Goal: Register for event/course

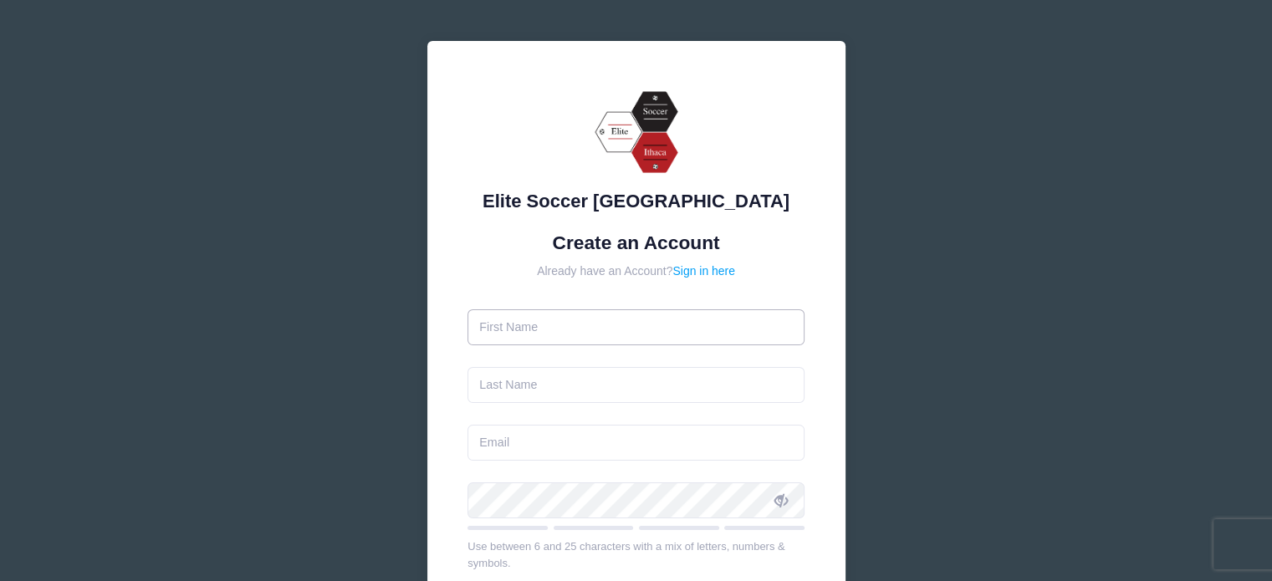
click at [528, 324] on input "text" at bounding box center [635, 327] width 337 height 36
type input "[PERSON_NAME]"
type input "[EMAIL_ADDRESS][DOMAIN_NAME]"
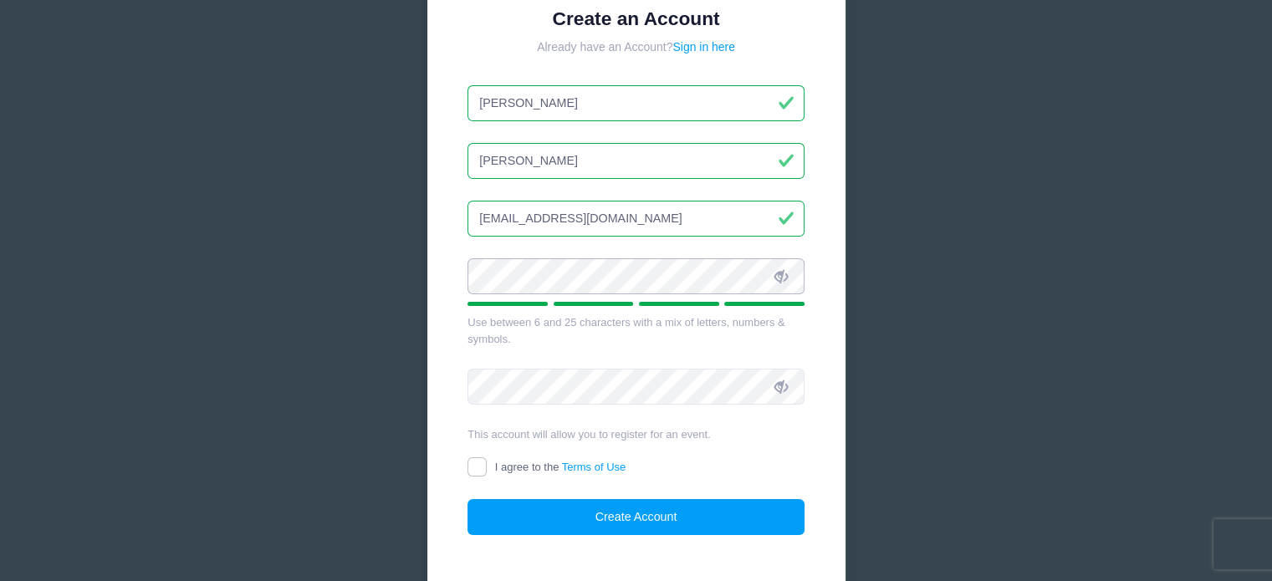
scroll to position [227, 0]
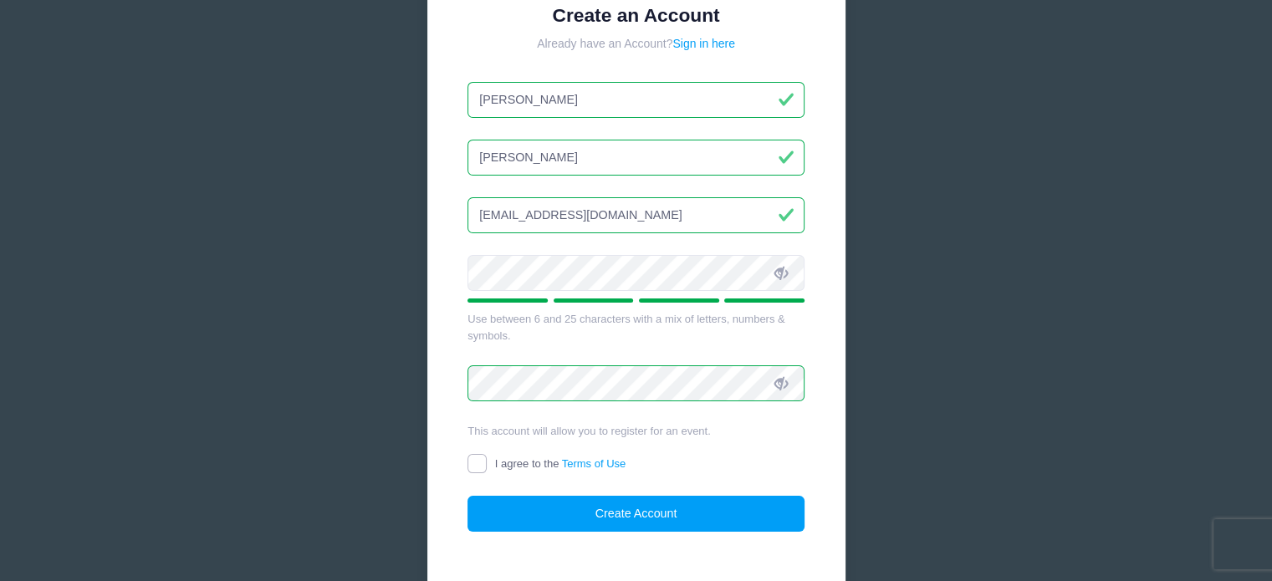
click at [478, 461] on input "I agree to the Terms of Use" at bounding box center [476, 463] width 19 height 19
checkbox input "true"
drag, startPoint x: 684, startPoint y: 512, endPoint x: 623, endPoint y: 514, distance: 61.1
click at [623, 514] on button "Create Account" at bounding box center [635, 514] width 337 height 36
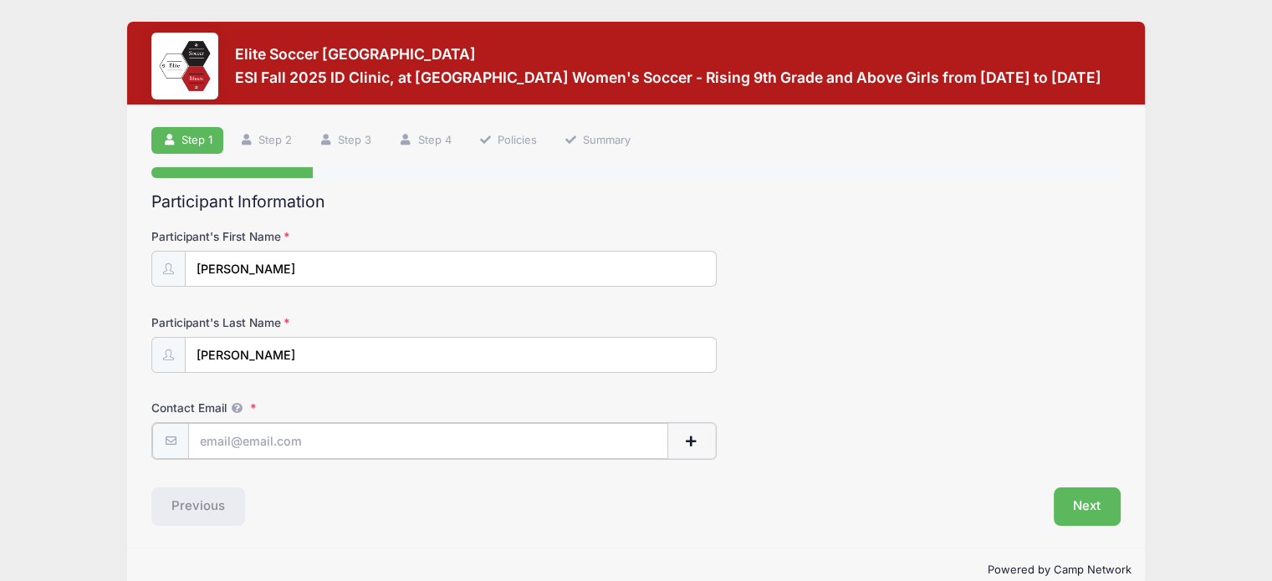
click at [221, 445] on input "Contact Email" at bounding box center [428, 441] width 480 height 36
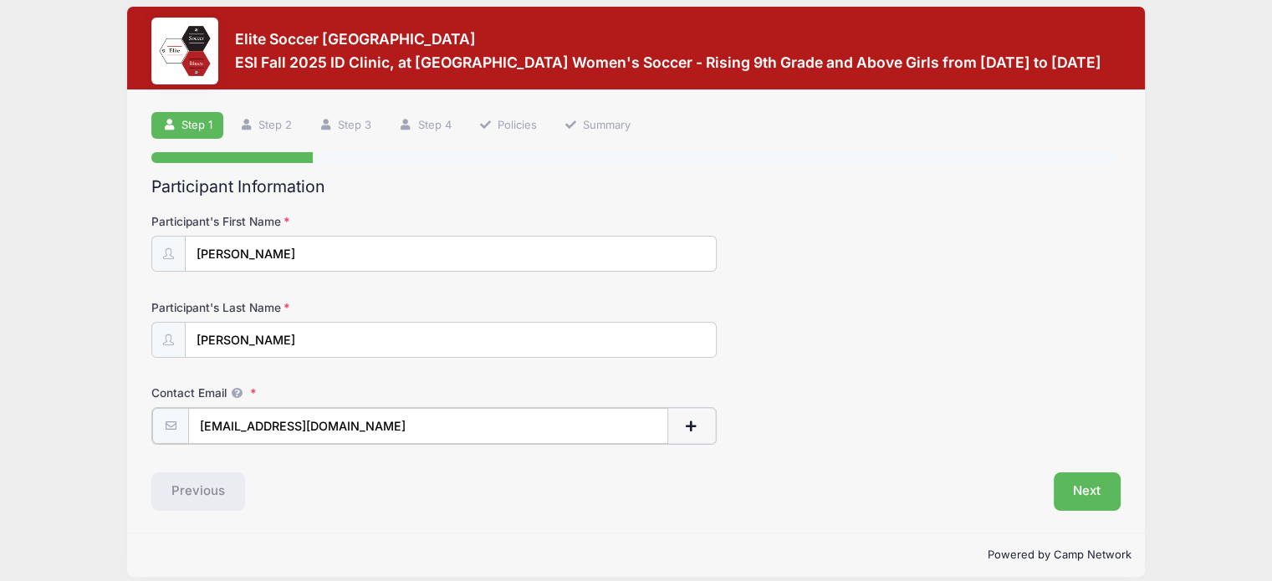
scroll to position [30, 0]
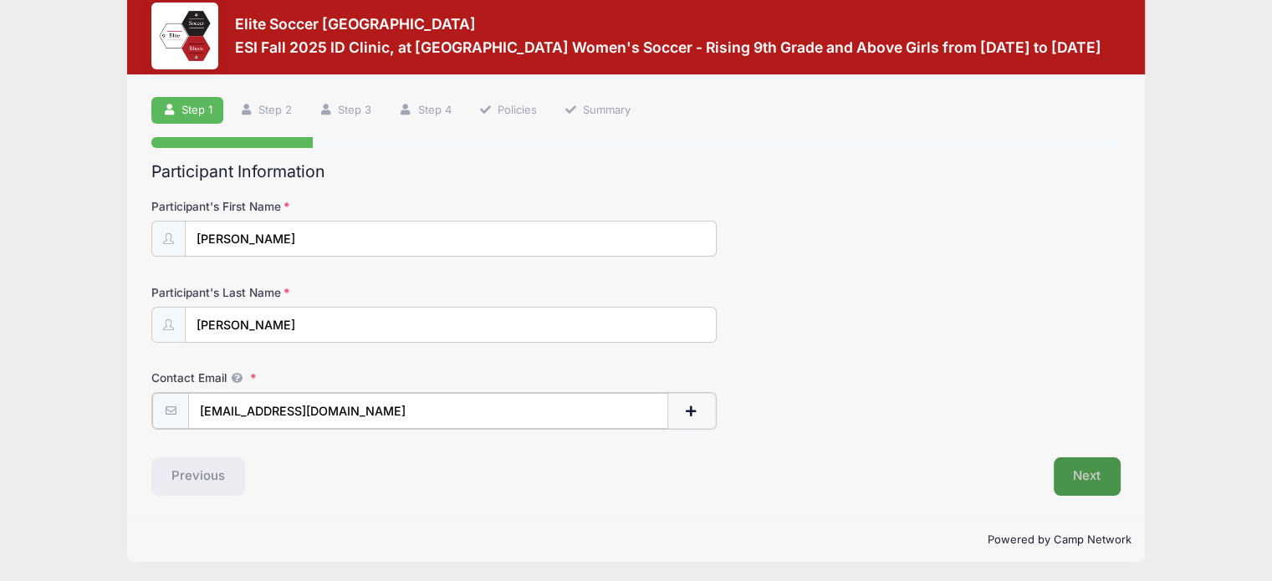
type input "[EMAIL_ADDRESS][DOMAIN_NAME]"
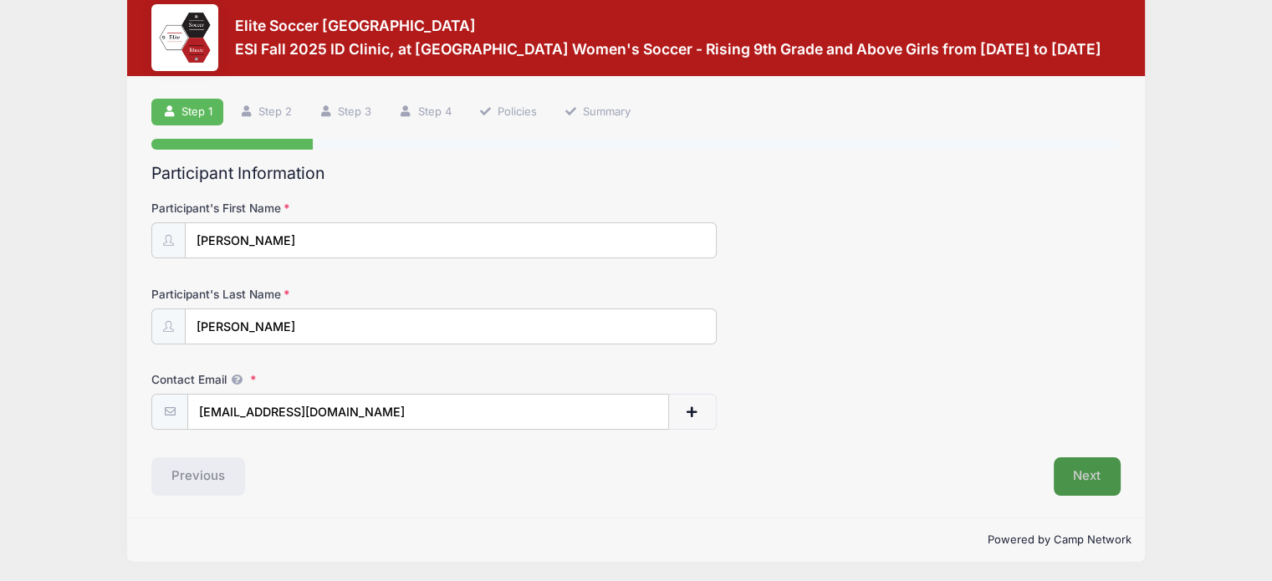
click at [1087, 474] on button "Next" at bounding box center [1087, 476] width 68 height 38
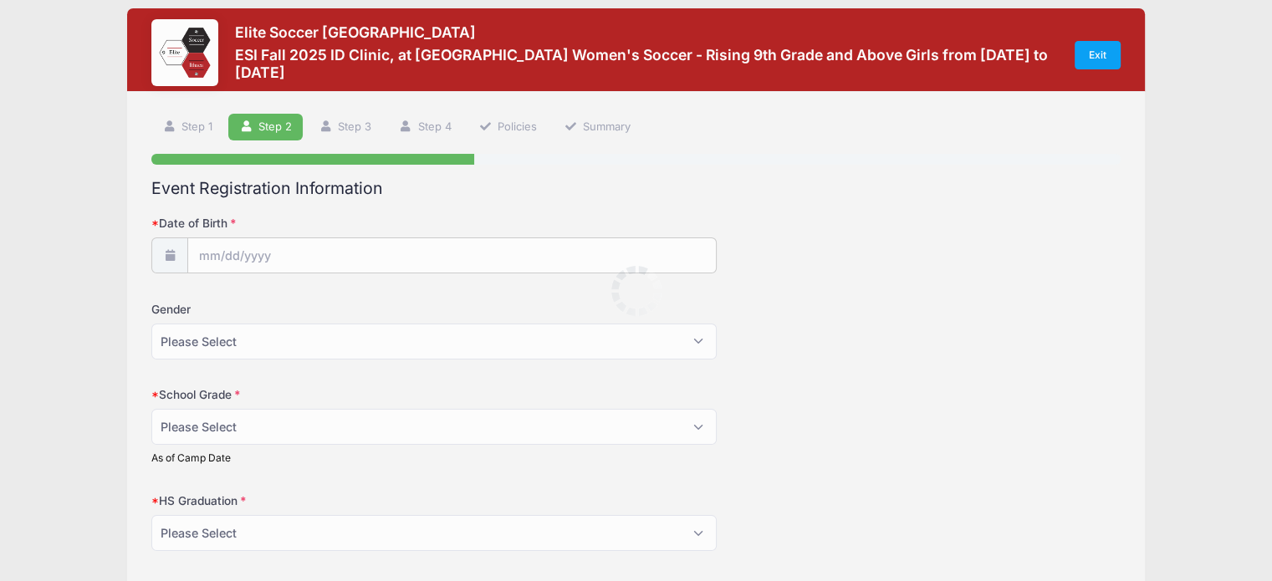
scroll to position [0, 0]
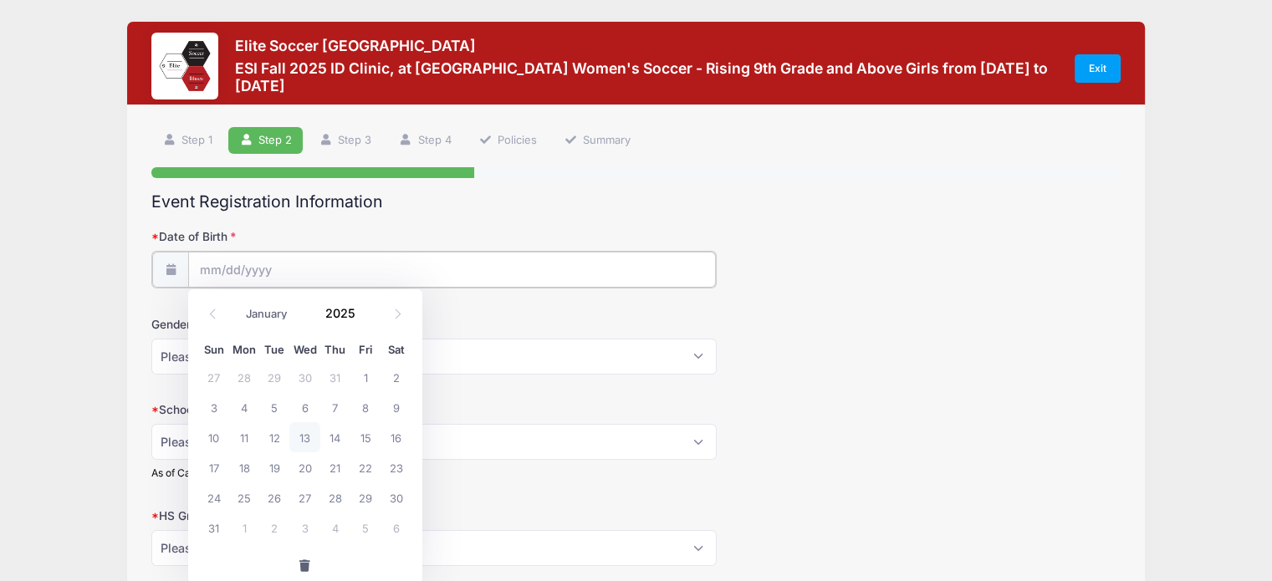
click at [242, 262] on input "Date of Birth" at bounding box center [451, 270] width 527 height 36
click at [213, 311] on icon at bounding box center [212, 313] width 11 height 11
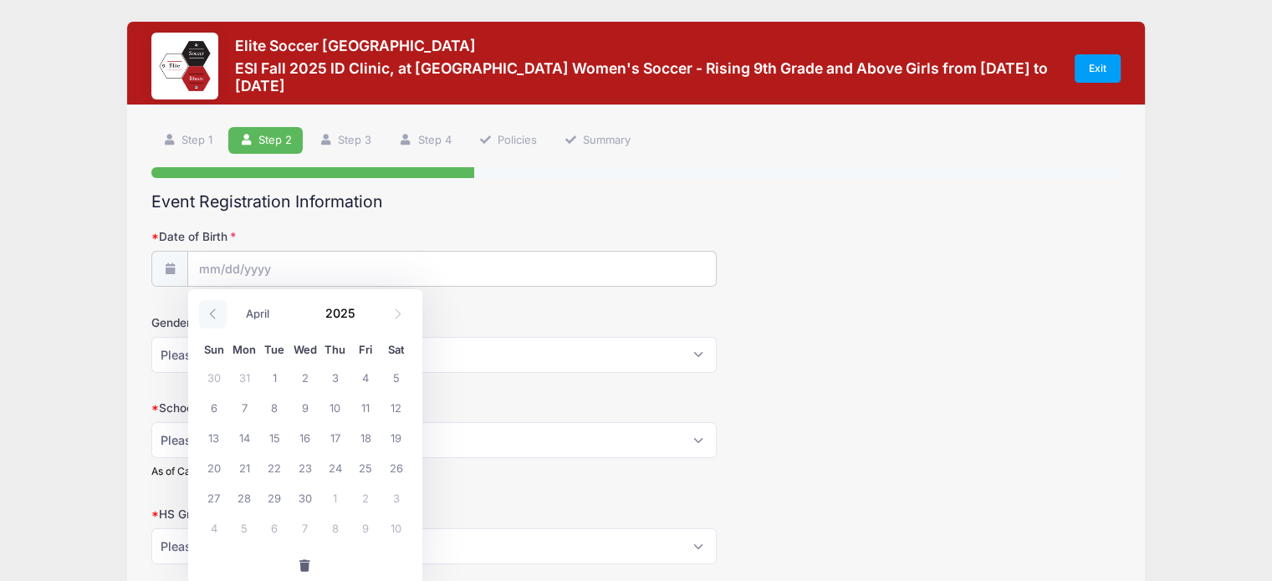
click at [213, 311] on icon at bounding box center [212, 313] width 11 height 11
select select "0"
click at [213, 311] on icon at bounding box center [212, 313] width 11 height 11
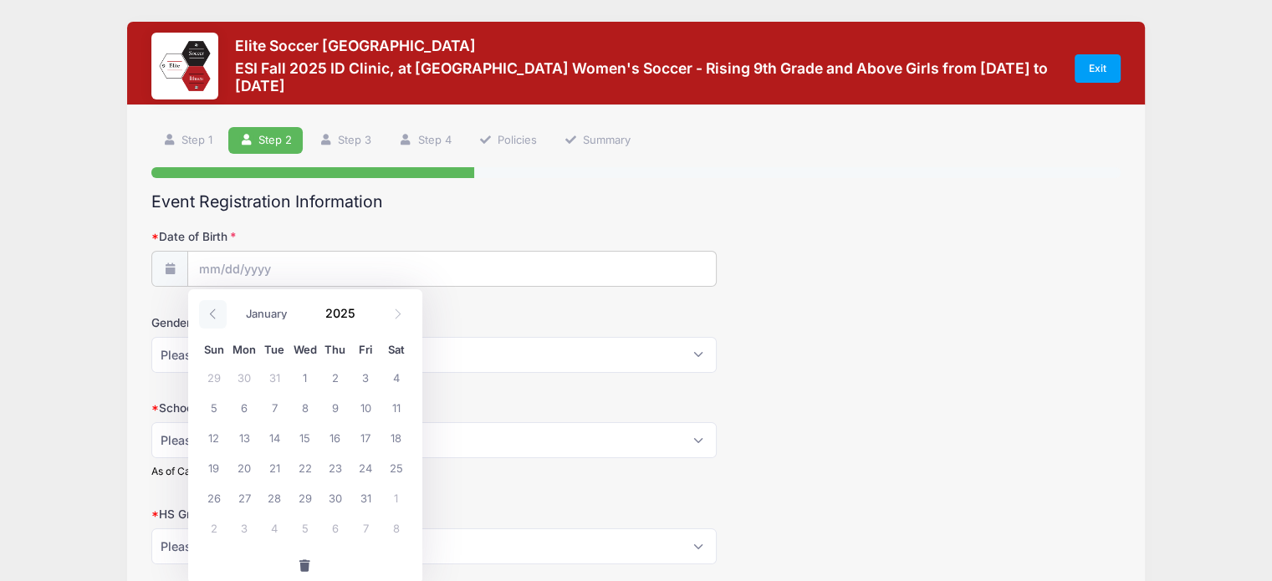
type input "2024"
click at [213, 311] on icon at bounding box center [212, 313] width 11 height 11
select select "10"
click at [277, 265] on input "Date of Birth" at bounding box center [451, 270] width 527 height 36
click at [367, 320] on span at bounding box center [366, 319] width 12 height 13
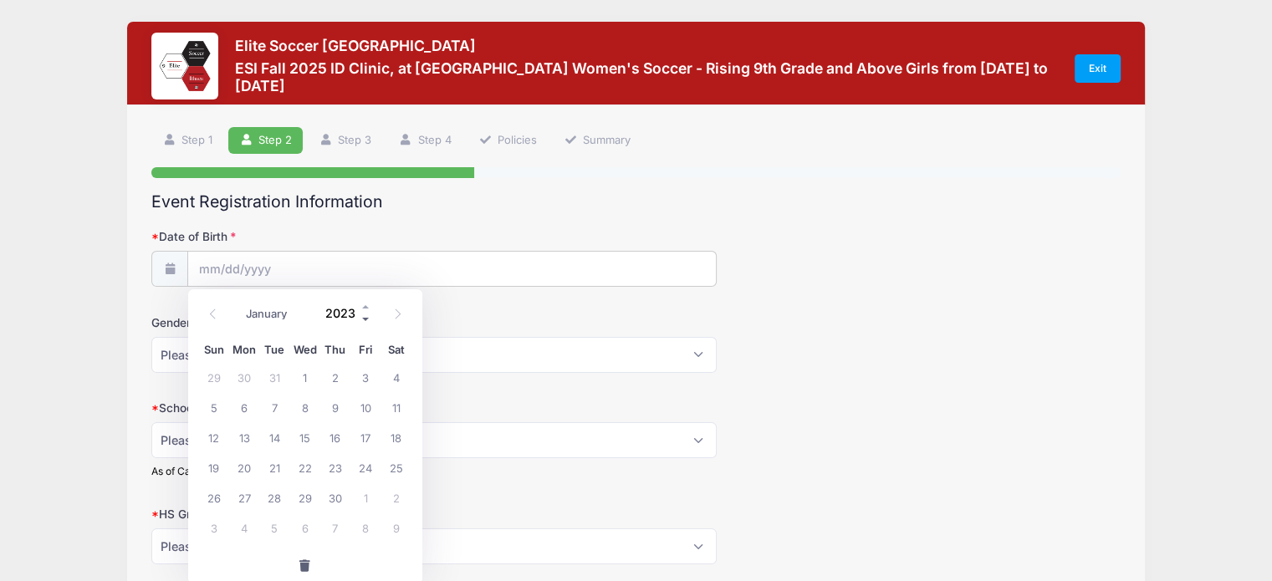
click at [367, 320] on span at bounding box center [366, 319] width 12 height 13
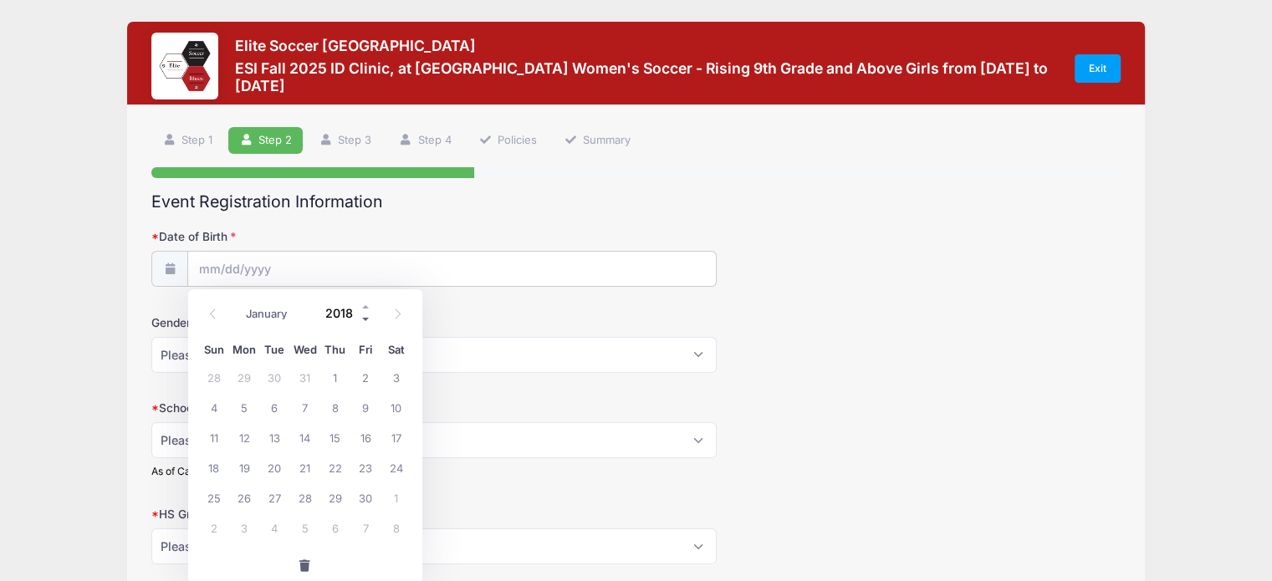
click at [367, 320] on span at bounding box center [366, 319] width 12 height 13
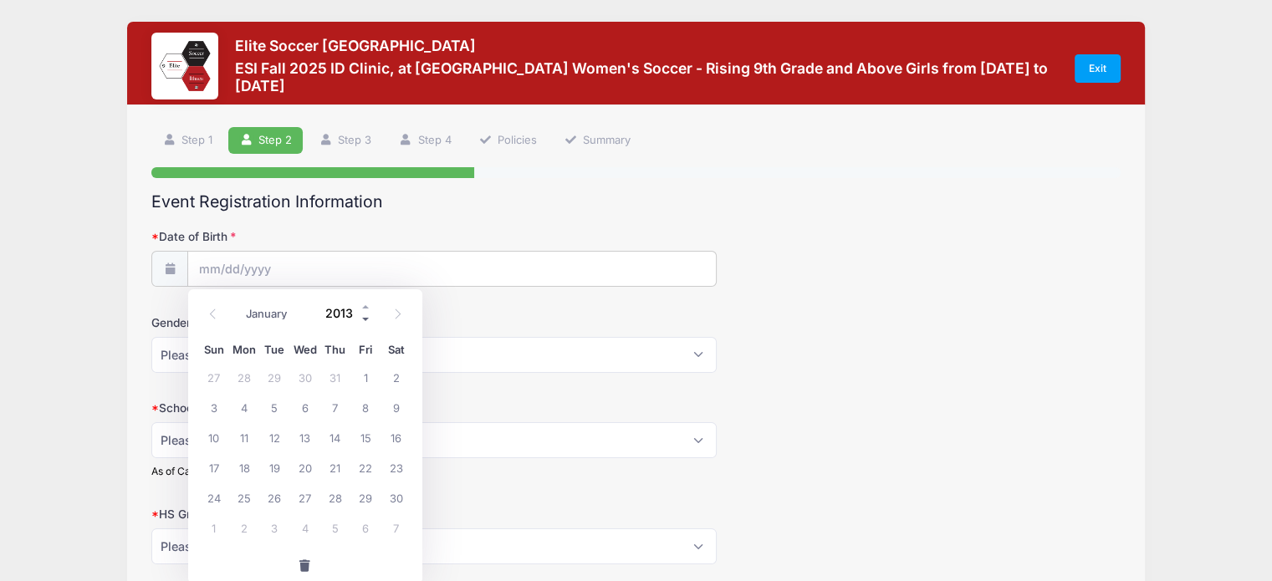
click at [367, 320] on span at bounding box center [366, 319] width 12 height 13
type input "2009"
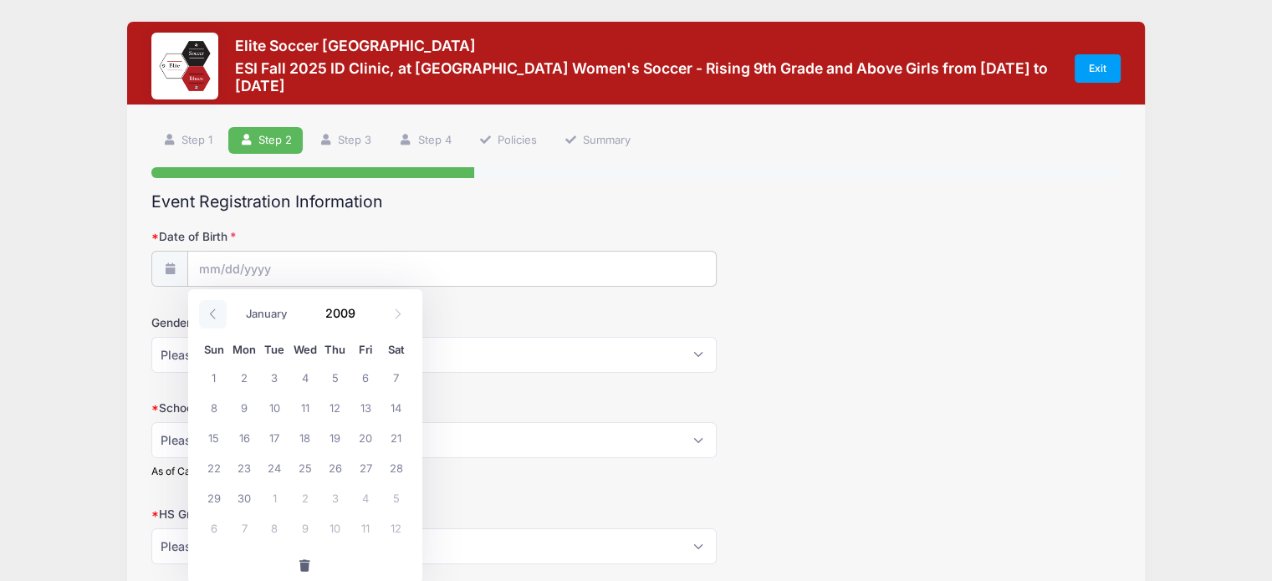
click at [211, 313] on icon at bounding box center [212, 313] width 11 height 11
click at [401, 313] on icon at bounding box center [397, 313] width 11 height 11
select select "11"
click at [401, 313] on icon at bounding box center [397, 313] width 11 height 11
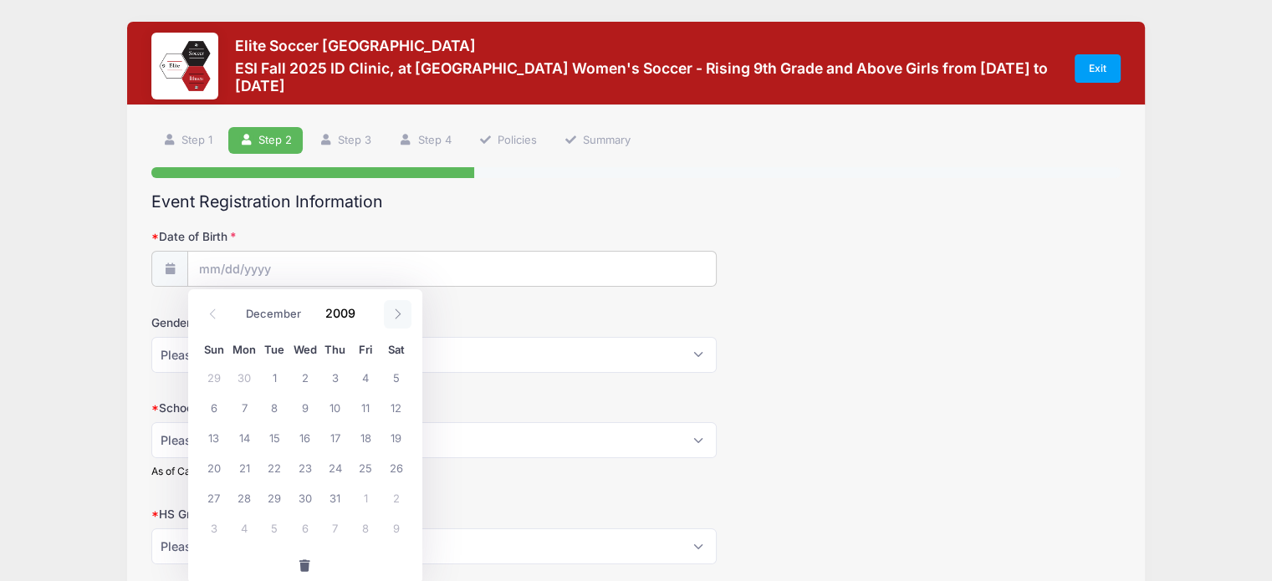
type input "2010"
select select "0"
click at [214, 316] on icon at bounding box center [212, 313] width 11 height 11
type input "2009"
click at [214, 316] on icon at bounding box center [212, 313] width 11 height 11
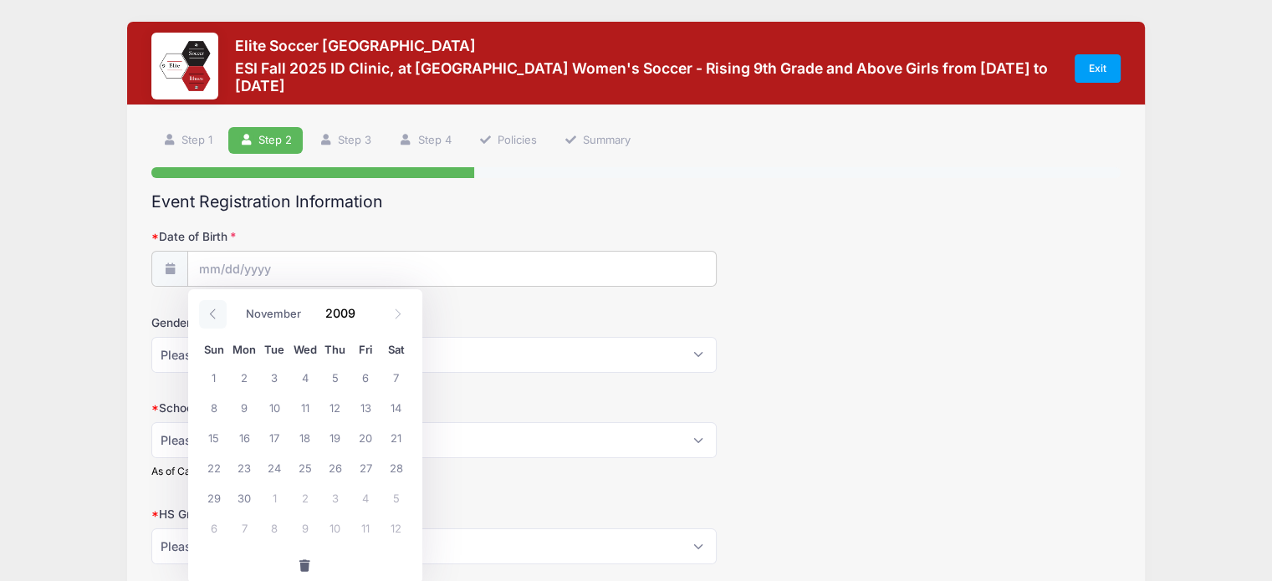
click at [214, 316] on icon at bounding box center [212, 313] width 11 height 11
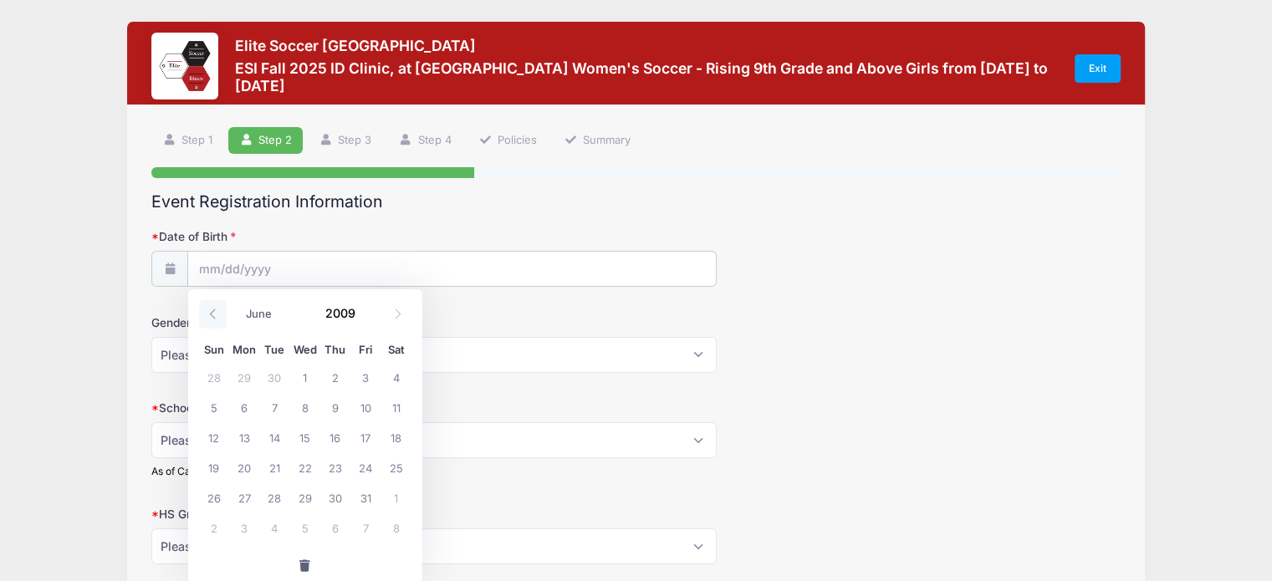
click at [214, 316] on icon at bounding box center [212, 313] width 11 height 11
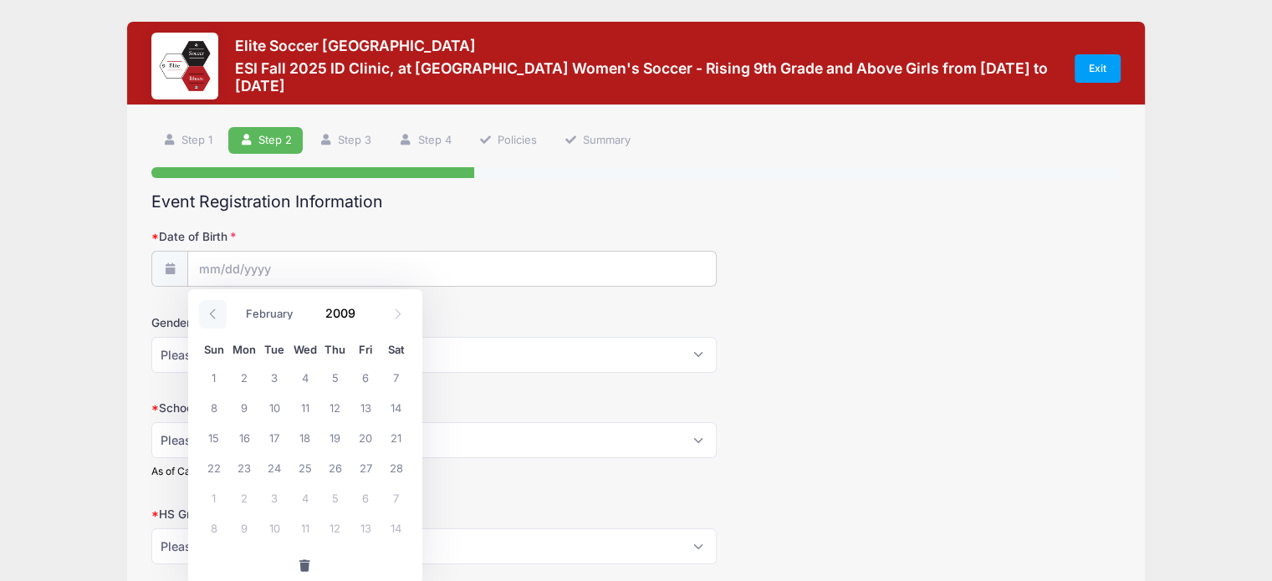
select select "0"
click at [366, 437] on span "16" at bounding box center [365, 437] width 30 height 30
type input "[DATE]"
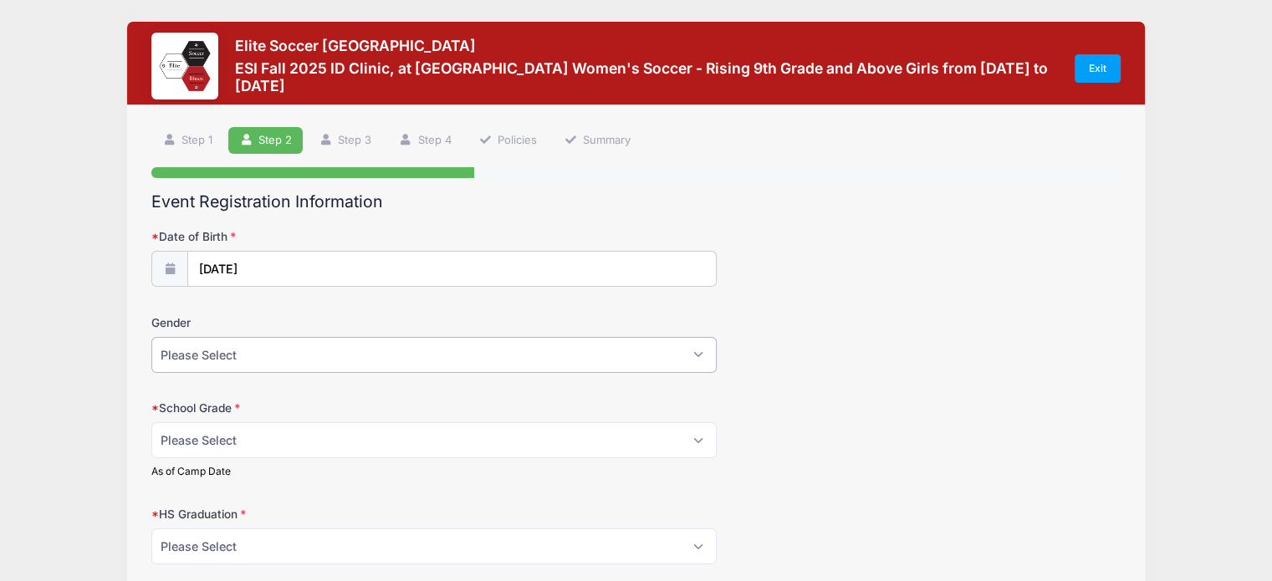
click at [349, 356] on select "Please Select [DEMOGRAPHIC_DATA] [DEMOGRAPHIC_DATA]" at bounding box center [433, 355] width 565 height 36
select select "[DEMOGRAPHIC_DATA]"
click at [151, 337] on select "Please Select [DEMOGRAPHIC_DATA] [DEMOGRAPHIC_DATA]" at bounding box center [433, 355] width 565 height 36
click at [256, 435] on select "Please Select Freshman Sophomore Junior Senior Graduated HS" at bounding box center [433, 440] width 565 height 36
select select "Junior"
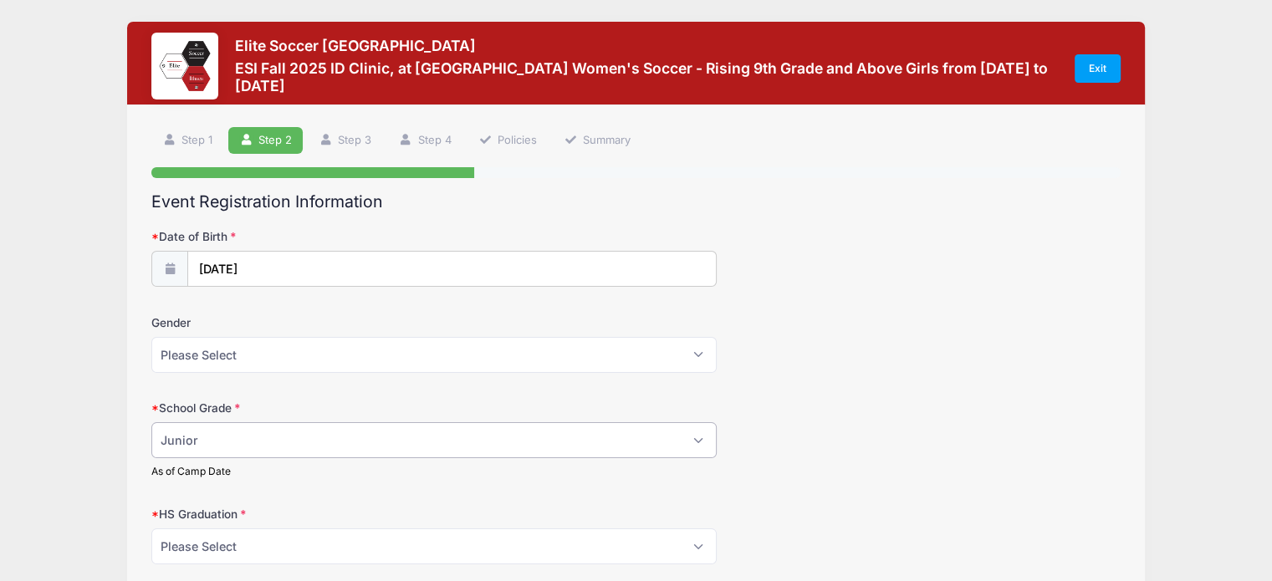
click at [151, 422] on select "Please Select Freshman Sophomore Junior Senior Graduated HS" at bounding box center [433, 440] width 565 height 36
click at [353, 541] on select "Please Select 2021 2022 2023 2024 2025 2026 2027 2028 2029 2030" at bounding box center [433, 546] width 565 height 36
select select "2027"
click at [151, 528] on select "Please Select 2021 2022 2023 2024 2025 2026 2027 2028 2029 2030" at bounding box center [433, 546] width 565 height 36
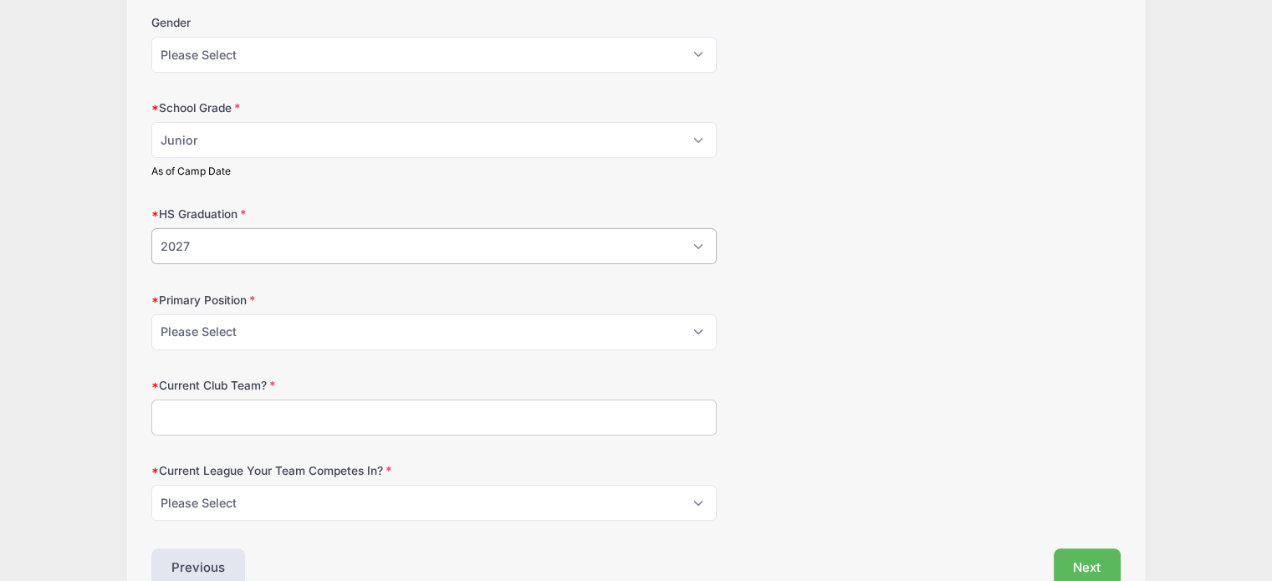
scroll to position [334, 0]
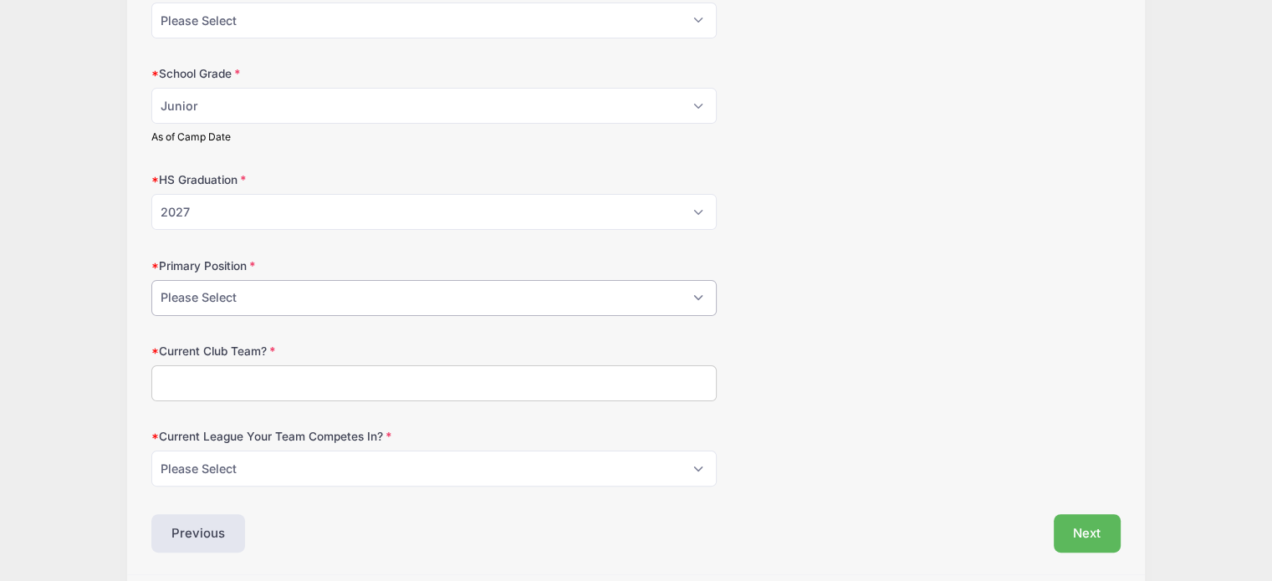
click at [698, 295] on select "Please Select GK Center Defender Wide Defender Center Midfielder Wide Forward C…" at bounding box center [433, 298] width 565 height 36
select select "Wide Defender"
click at [151, 280] on select "Please Select GK Center Defender Wide Defender Center Midfielder Wide Forward C…" at bounding box center [433, 298] width 565 height 36
click at [223, 387] on input "Current Club Team?" at bounding box center [433, 383] width 565 height 36
type input "Real [US_STATE]"
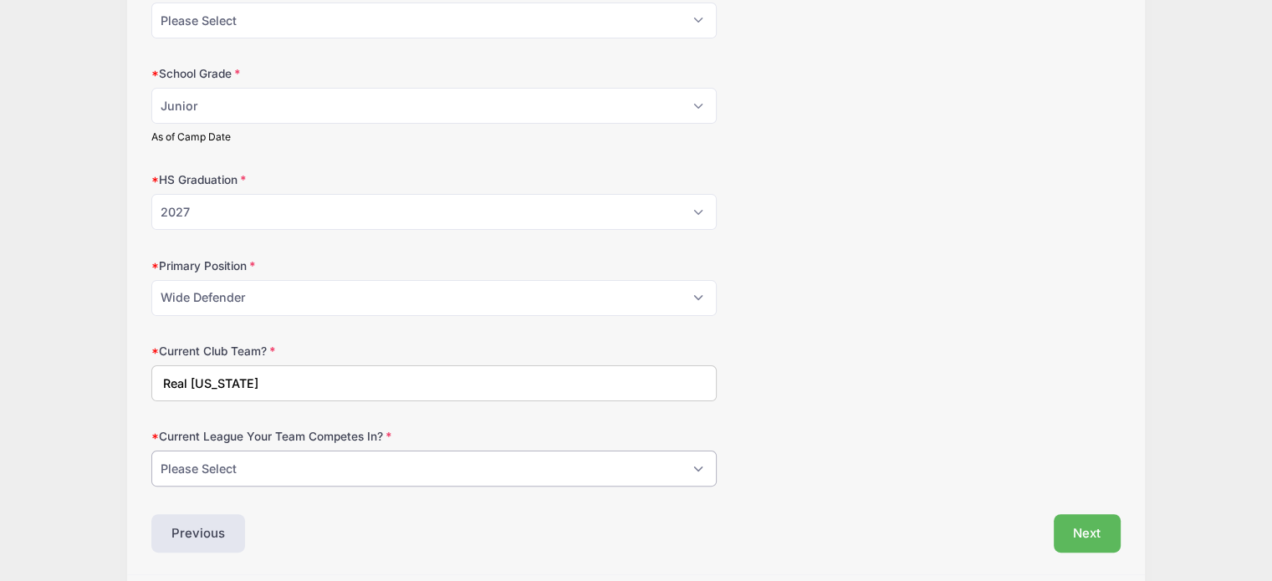
click at [436, 464] on select "Please Select ECNL ECRL [GEOGRAPHIC_DATA] Other" at bounding box center [433, 469] width 565 height 36
select select "ECNL"
click at [151, 451] on select "Please Select ECNL ECRL [GEOGRAPHIC_DATA] Other" at bounding box center [433, 469] width 565 height 36
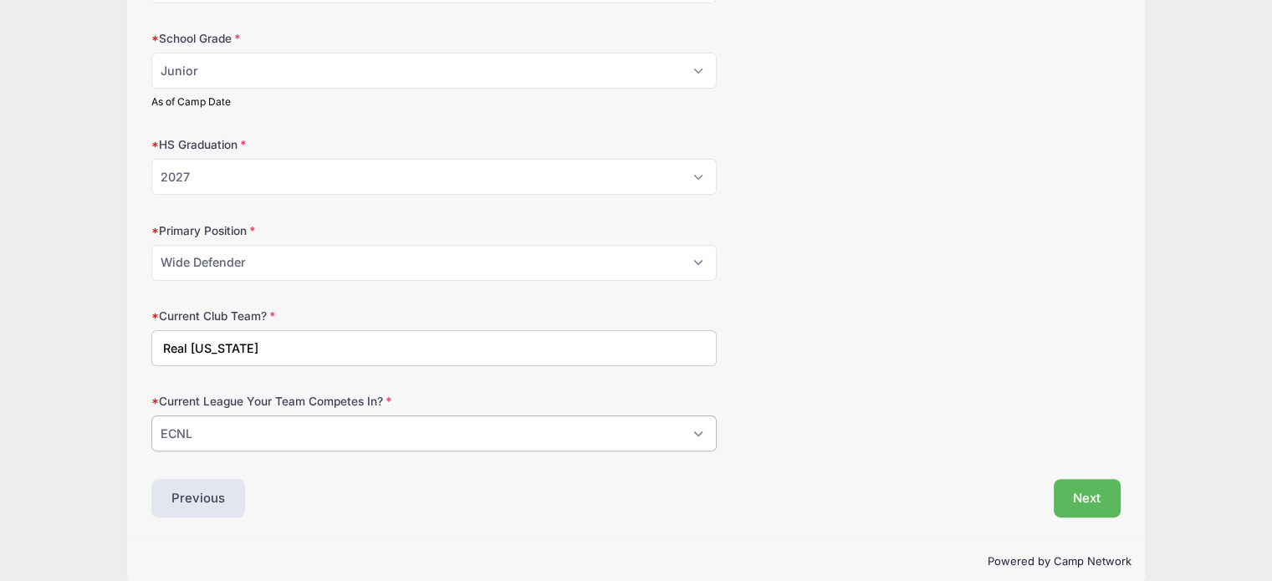
scroll to position [390, 0]
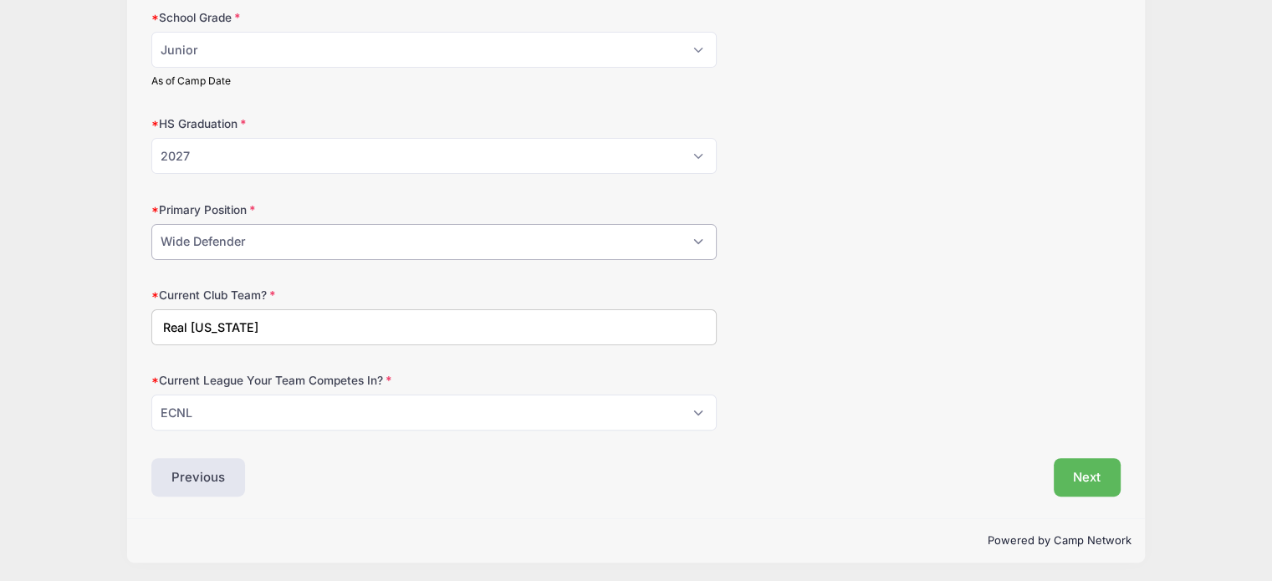
click at [693, 245] on select "Please Select GK Center Defender Wide Defender Center Midfielder Wide Forward C…" at bounding box center [433, 242] width 565 height 36
click at [151, 224] on select "Please Select GK Center Defender Wide Defender Center Midfielder Wide Forward C…" at bounding box center [433, 242] width 565 height 36
click at [1074, 474] on button "Next" at bounding box center [1087, 477] width 68 height 38
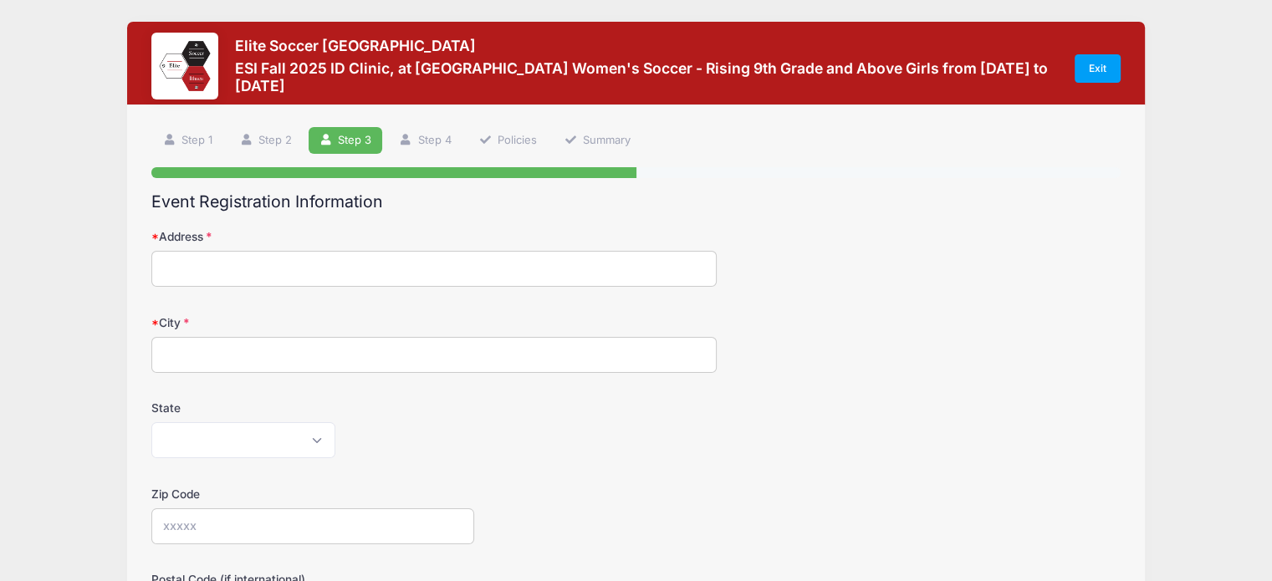
scroll to position [0, 0]
click at [210, 265] on input "Address" at bounding box center [433, 269] width 565 height 36
type input "[STREET_ADDRESS]"
type input "Littleton"
select select "CO"
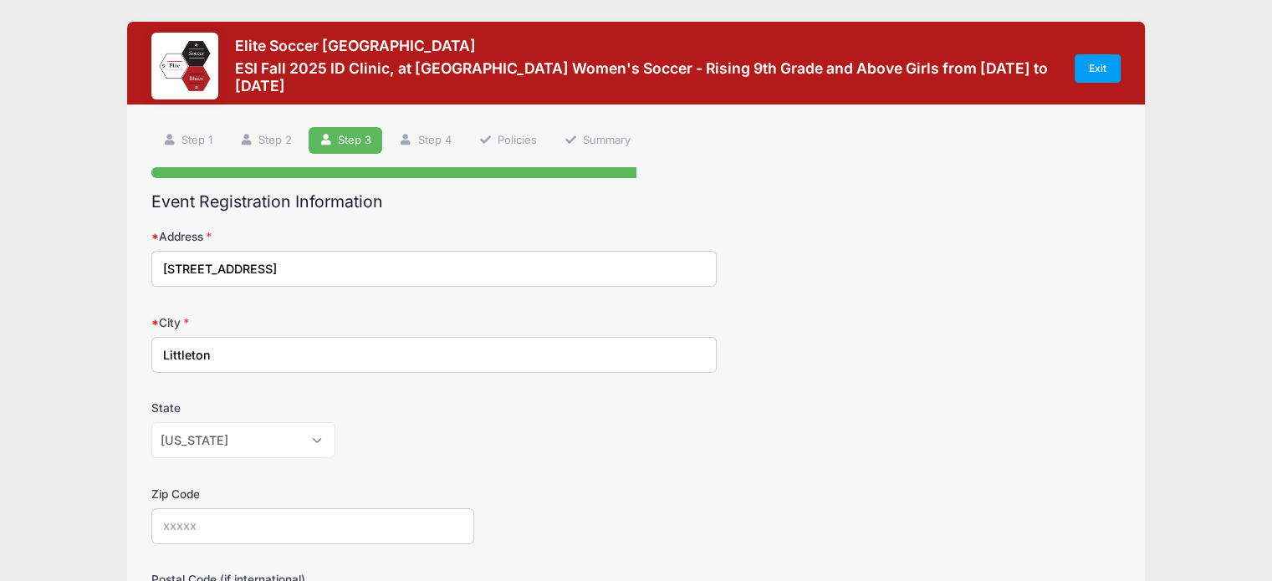
type input "80127"
type input "[PERSON_NAME]"
type input "[EMAIL_ADDRESS][DOMAIN_NAME]"
type input "[PHONE_NUMBER]"
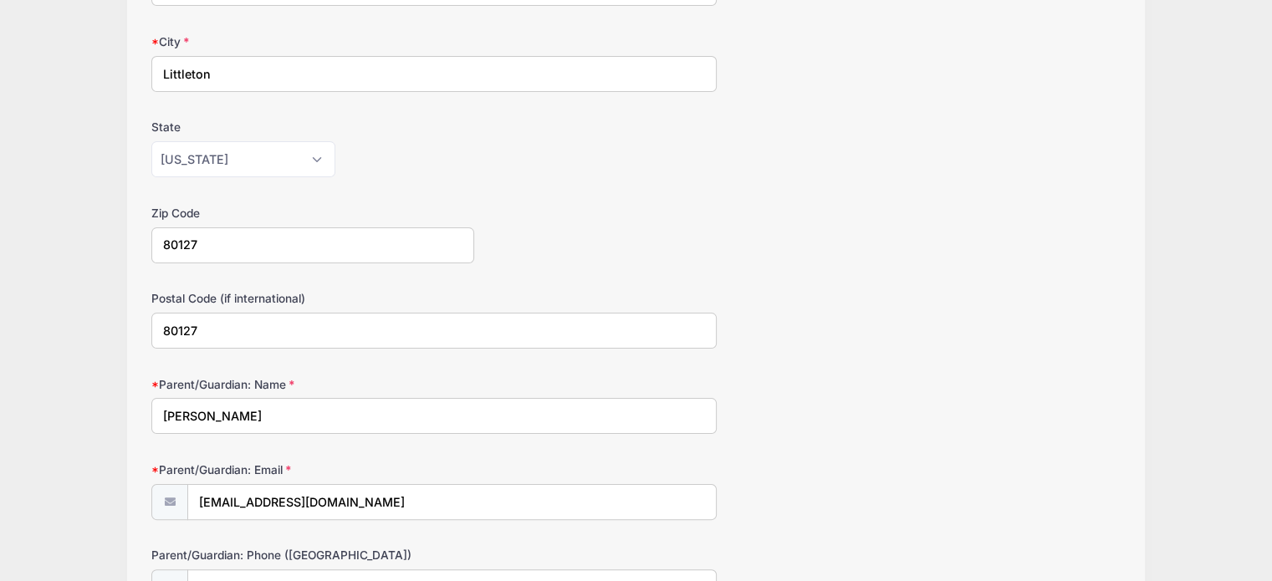
scroll to position [291, 0]
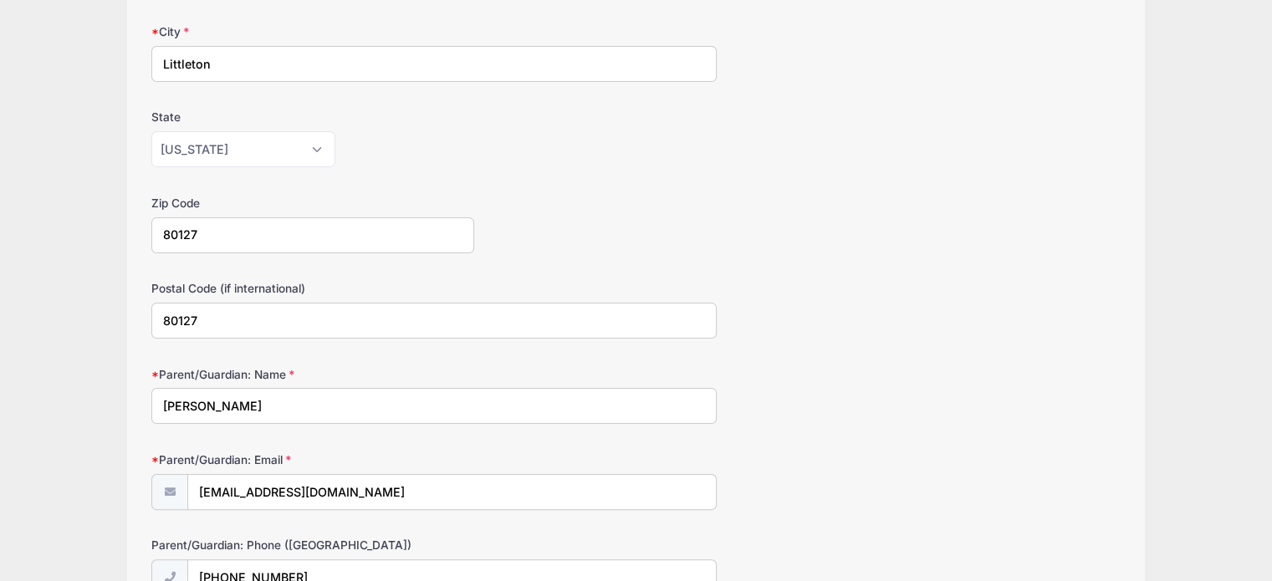
click at [221, 320] on input "80127" at bounding box center [433, 321] width 565 height 36
type input "8"
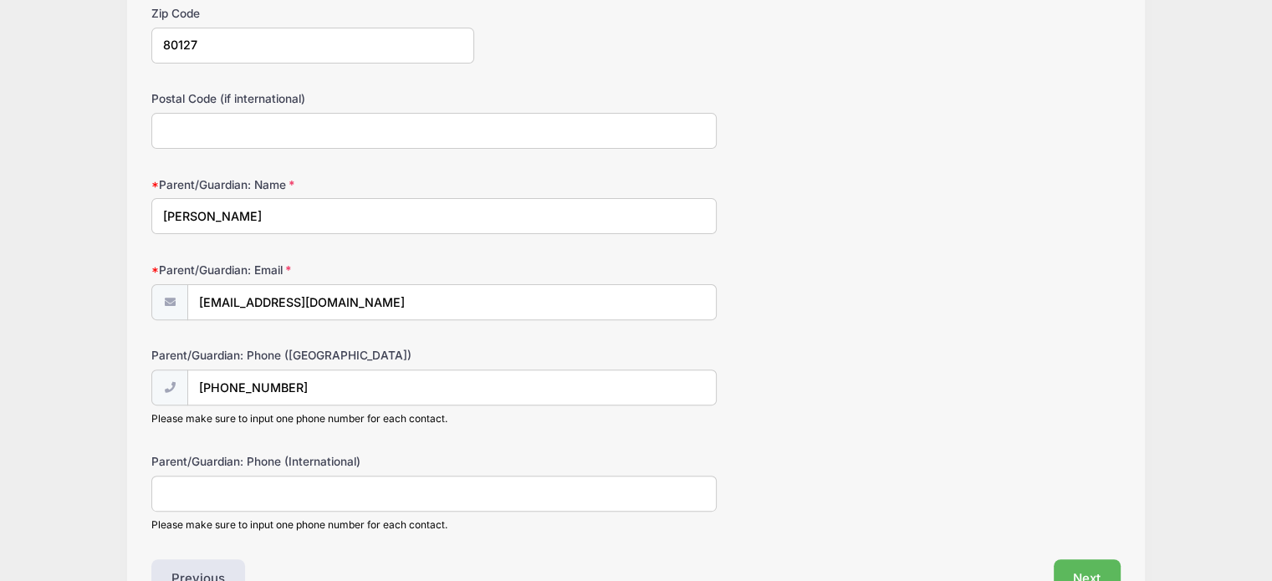
scroll to position [536, 0]
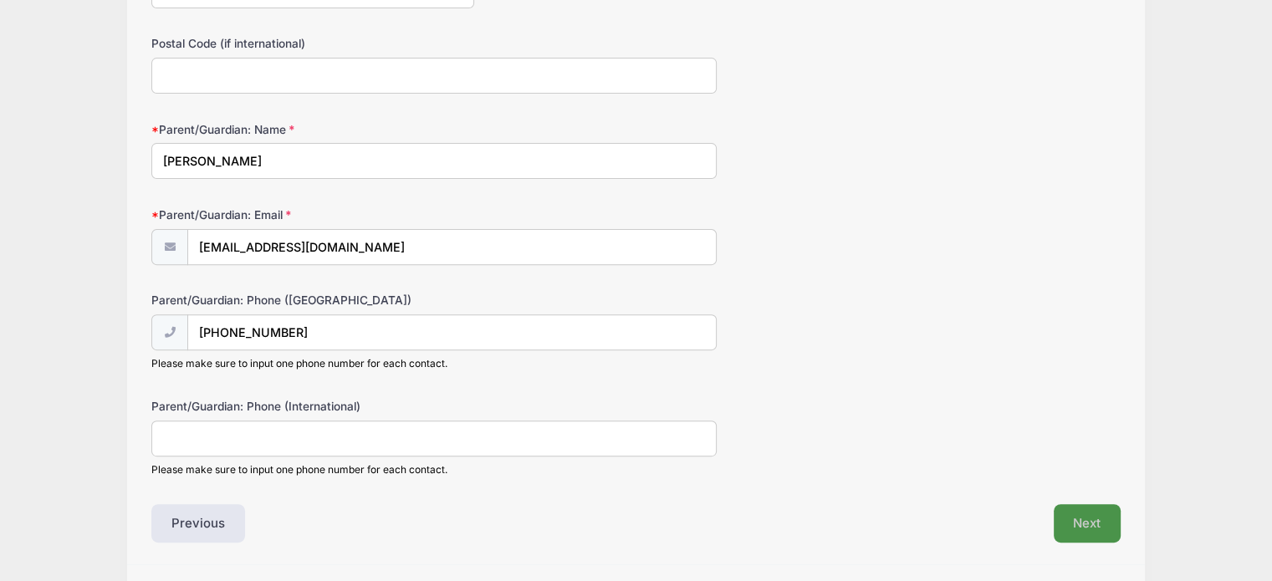
click at [1102, 521] on button "Next" at bounding box center [1087, 523] width 68 height 38
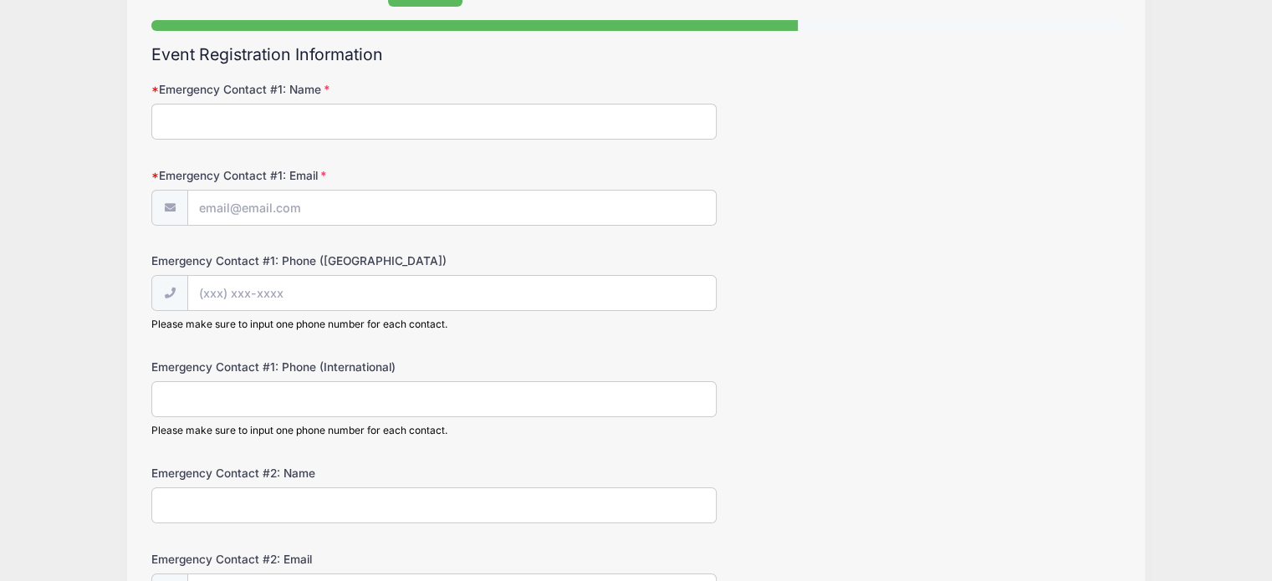
scroll to position [0, 0]
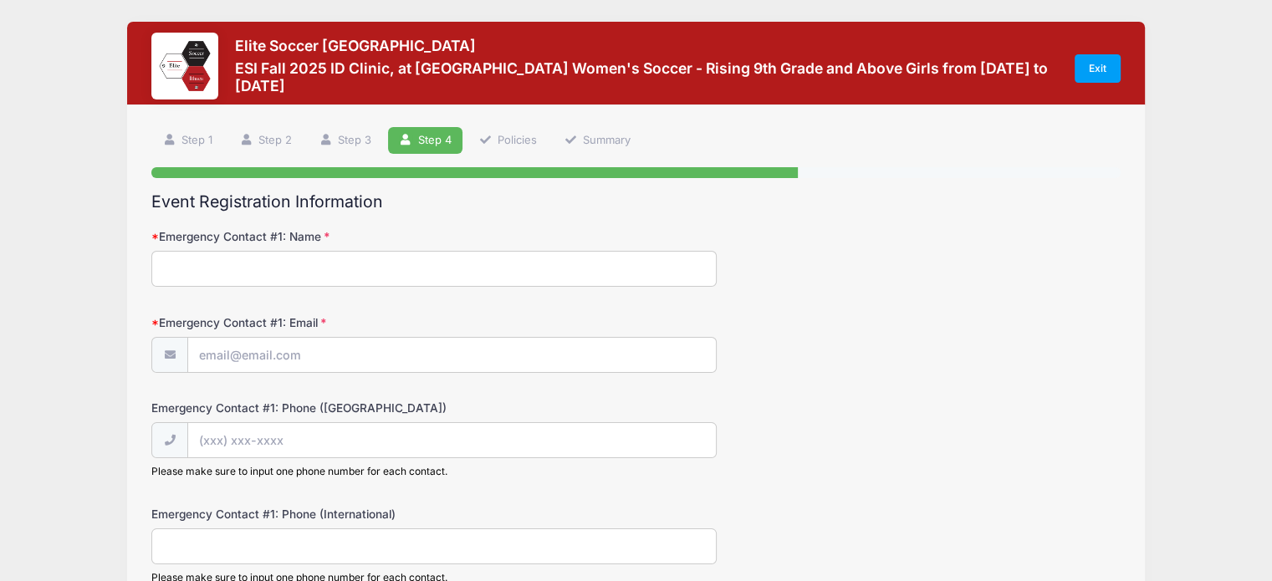
click at [275, 265] on input "Emergency Contact #1: Name" at bounding box center [433, 269] width 565 height 36
type input "[PERSON_NAME]"
type input "[EMAIL_ADDRESS][DOMAIN_NAME]"
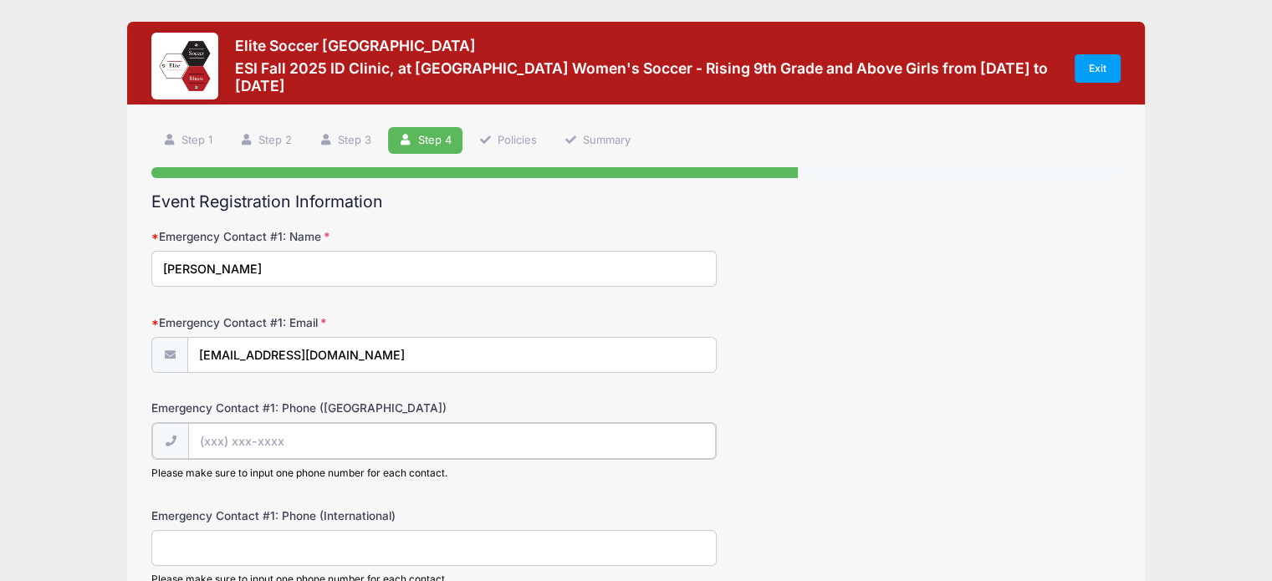
type input "[PHONE_NUMBER]"
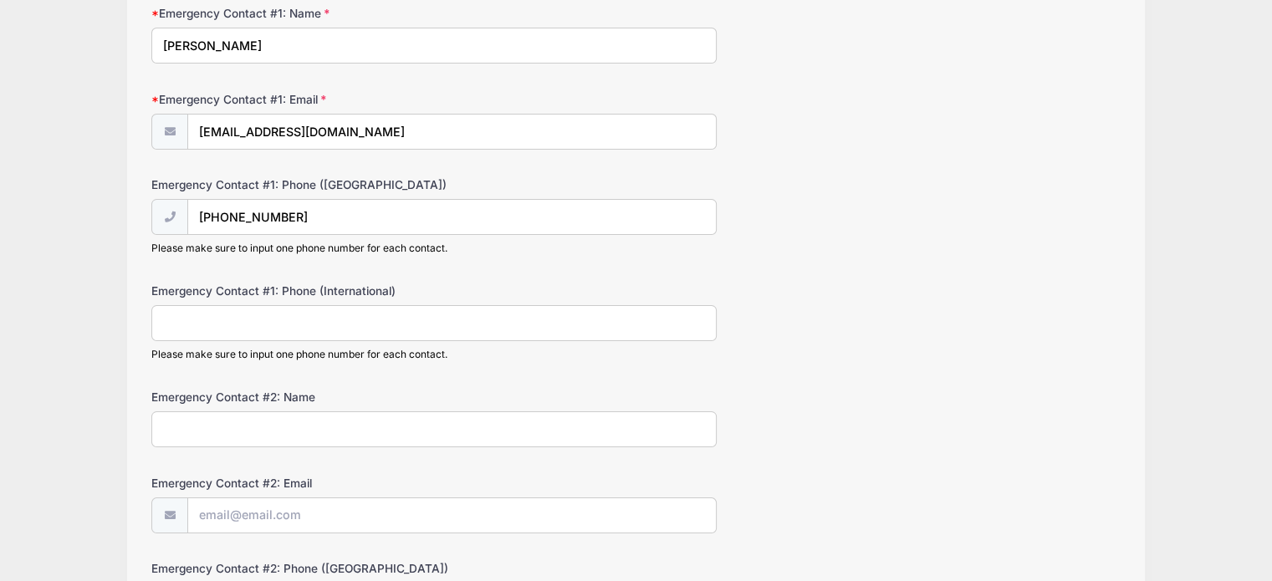
scroll to position [225, 0]
click at [239, 431] on input "Emergency Contact #2: Name" at bounding box center [433, 428] width 565 height 36
type input "[PERSON_NAME]"
click at [217, 517] on input "Emergency Contact #2: Email" at bounding box center [451, 515] width 527 height 36
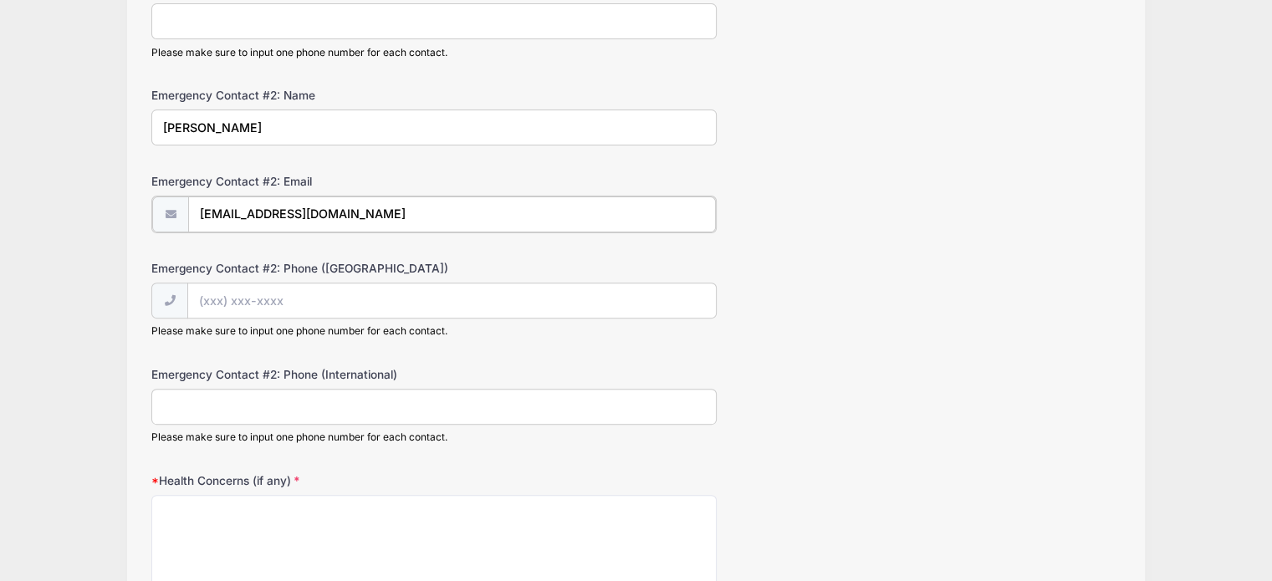
scroll to position [559, 0]
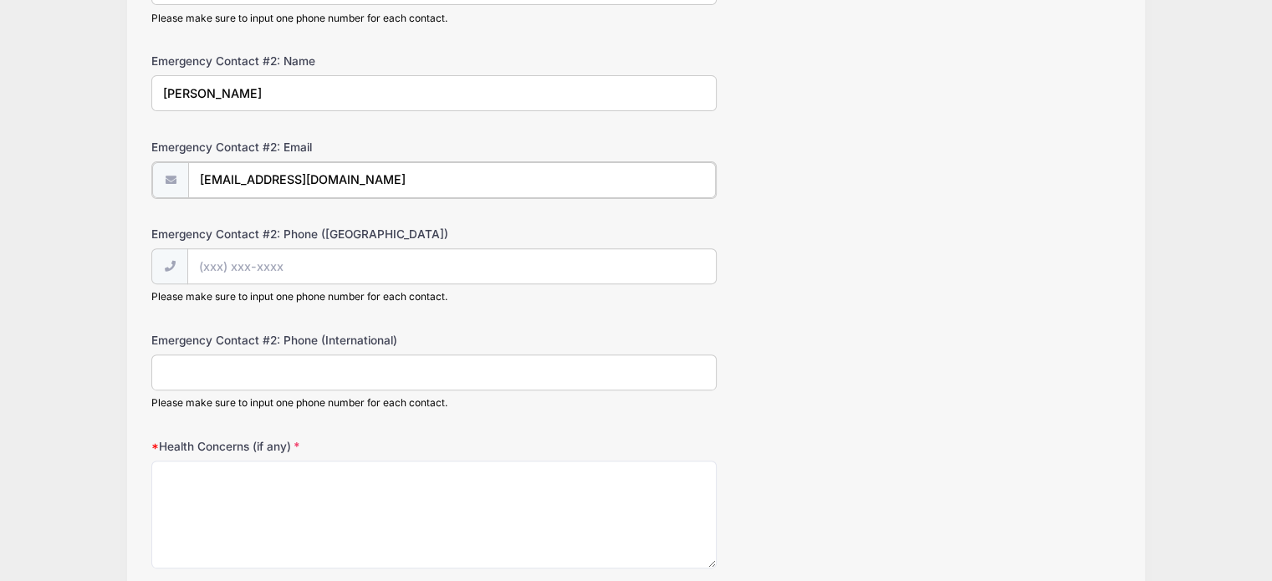
type input "[EMAIL_ADDRESS][DOMAIN_NAME]"
click at [232, 260] on input "Emergency Contact #2: Phone ([GEOGRAPHIC_DATA])" at bounding box center [451, 265] width 527 height 36
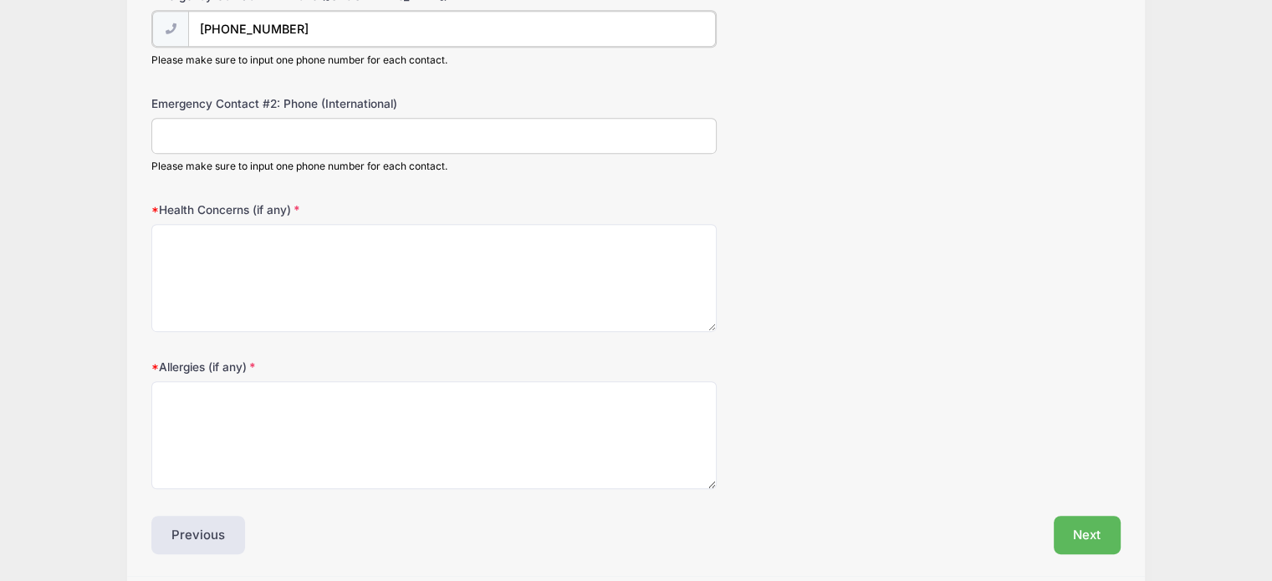
scroll to position [828, 0]
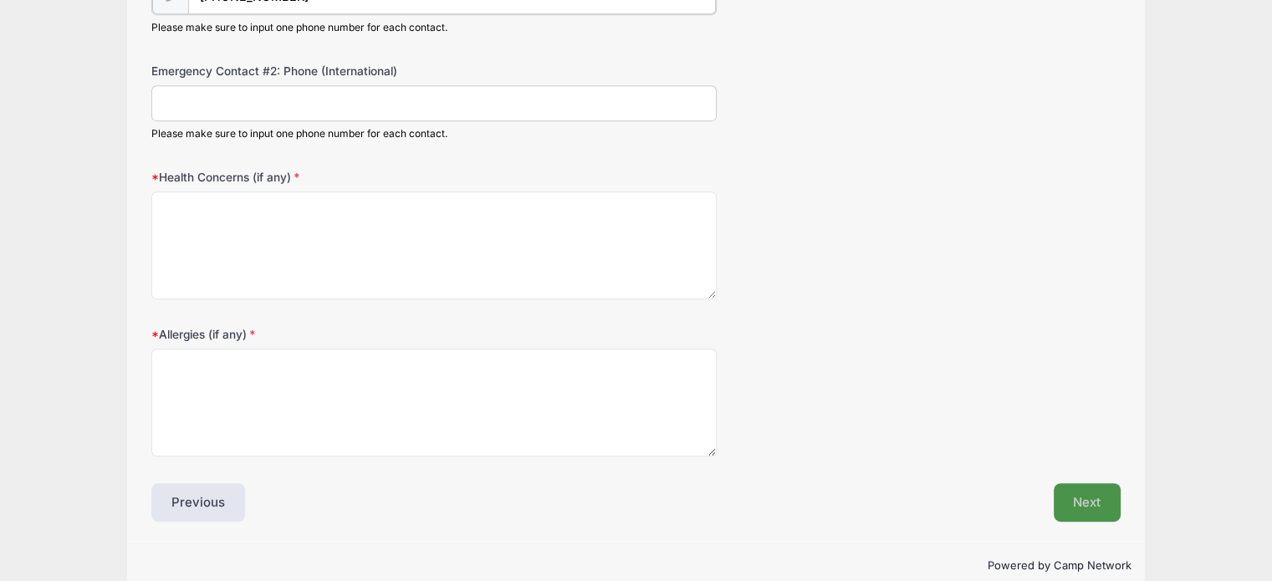
type input "[PHONE_NUMBER]"
click at [1094, 497] on button "Next" at bounding box center [1087, 501] width 68 height 38
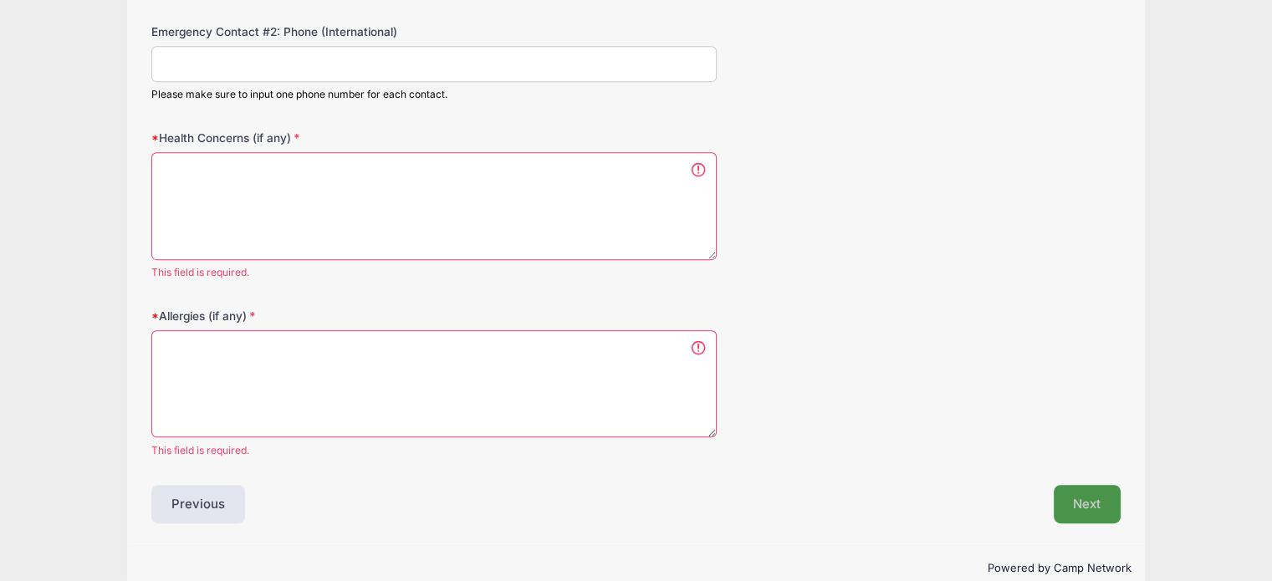
scroll to position [892, 0]
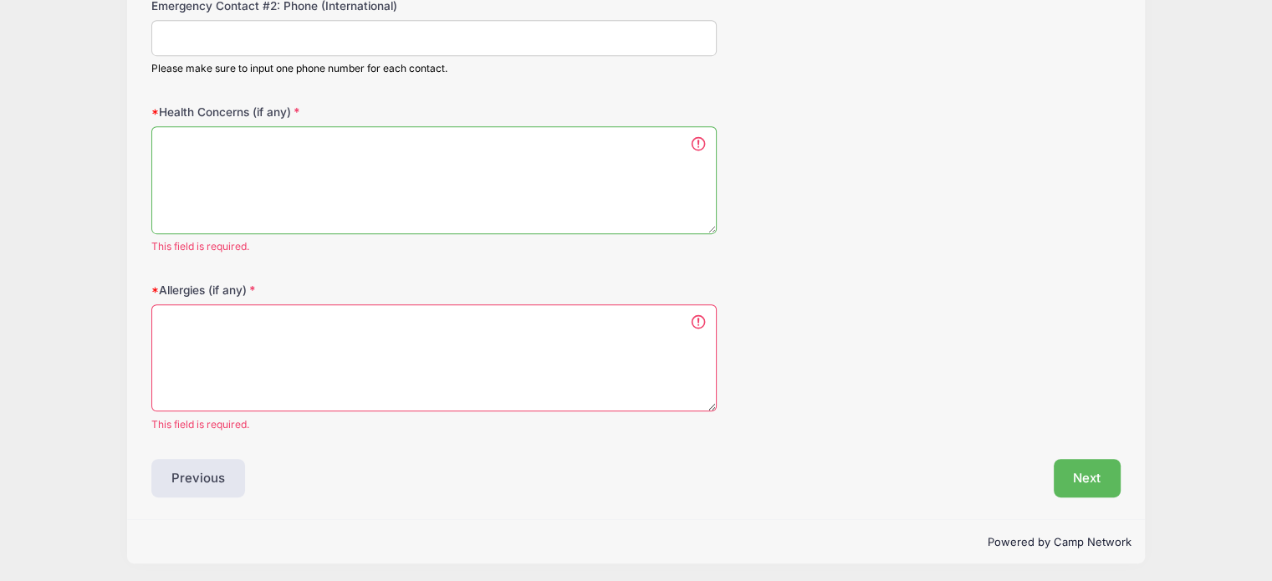
click at [332, 156] on textarea "Health Concerns (if any)" at bounding box center [433, 180] width 565 height 108
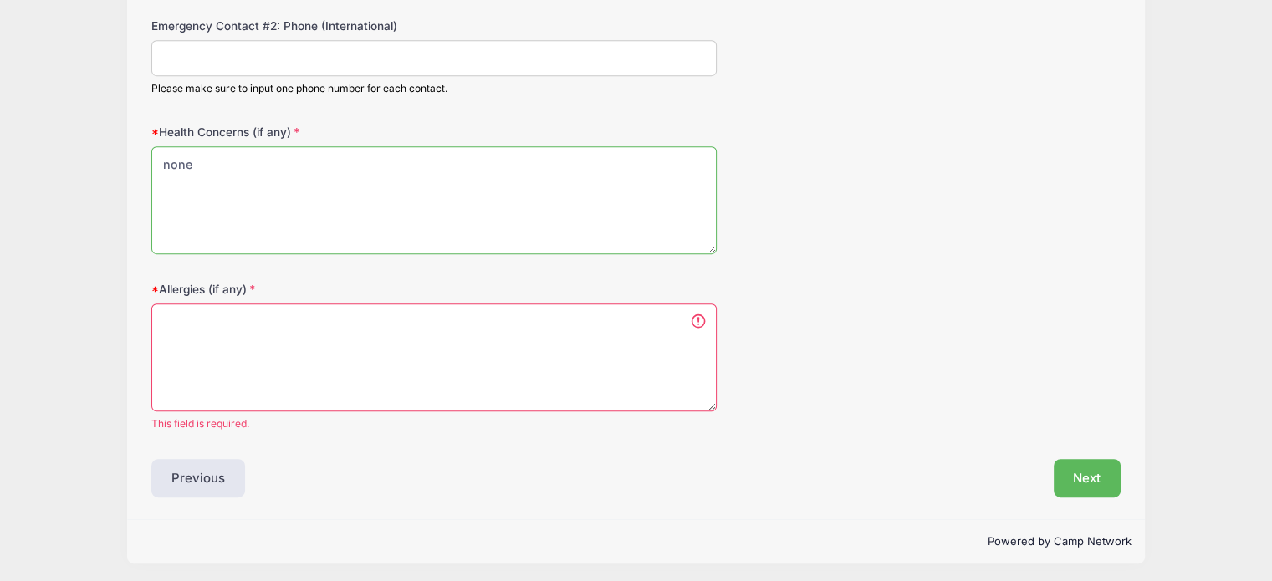
type textarea "none"
click at [200, 330] on textarea "Allergies (if any)" at bounding box center [433, 357] width 565 height 108
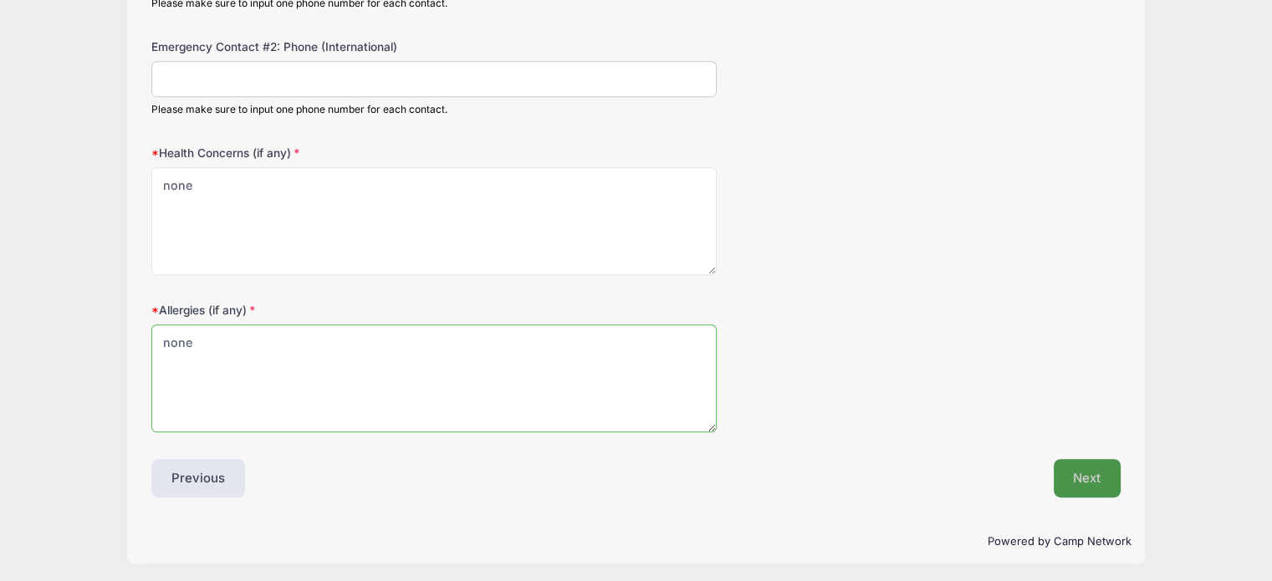
type textarea "none"
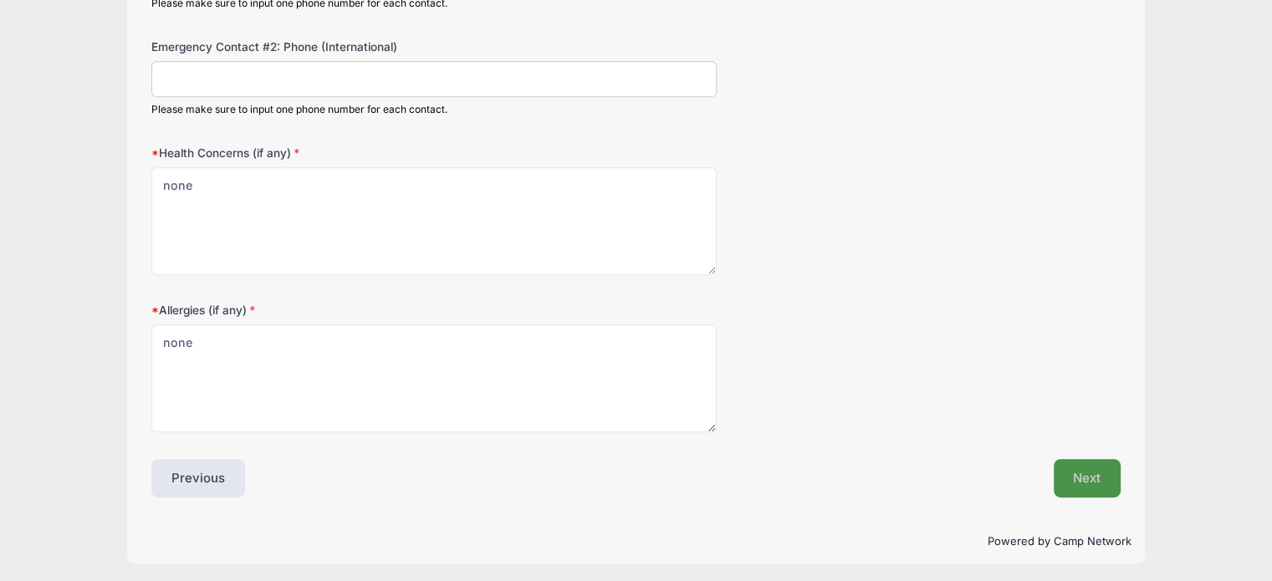
click at [1080, 471] on button "Next" at bounding box center [1087, 478] width 68 height 38
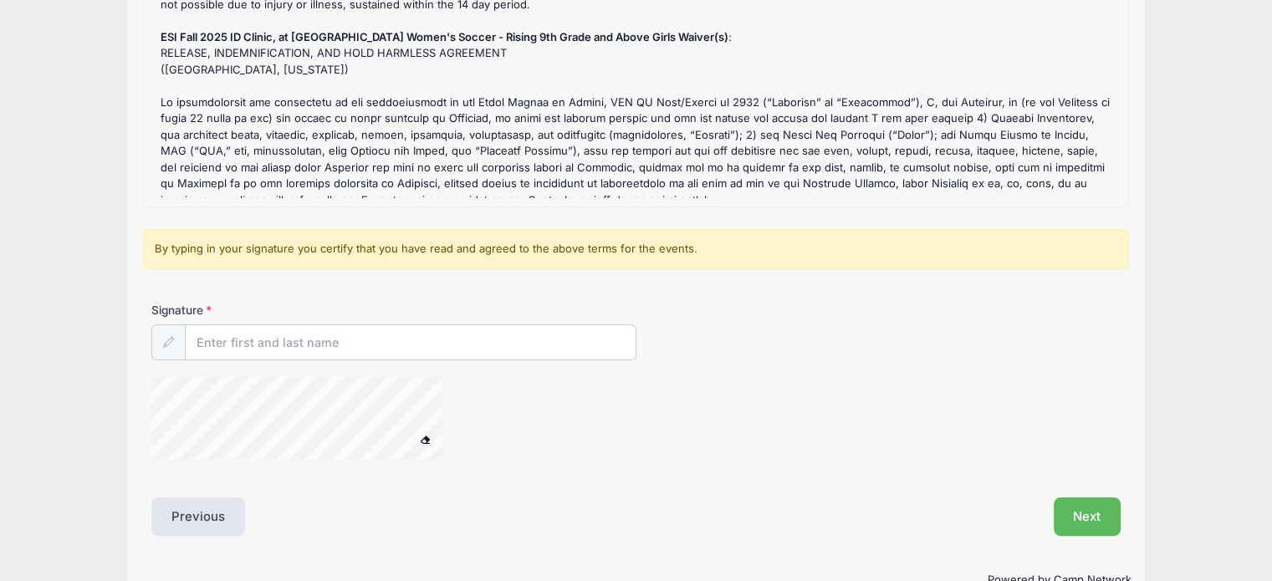
scroll to position [312, 0]
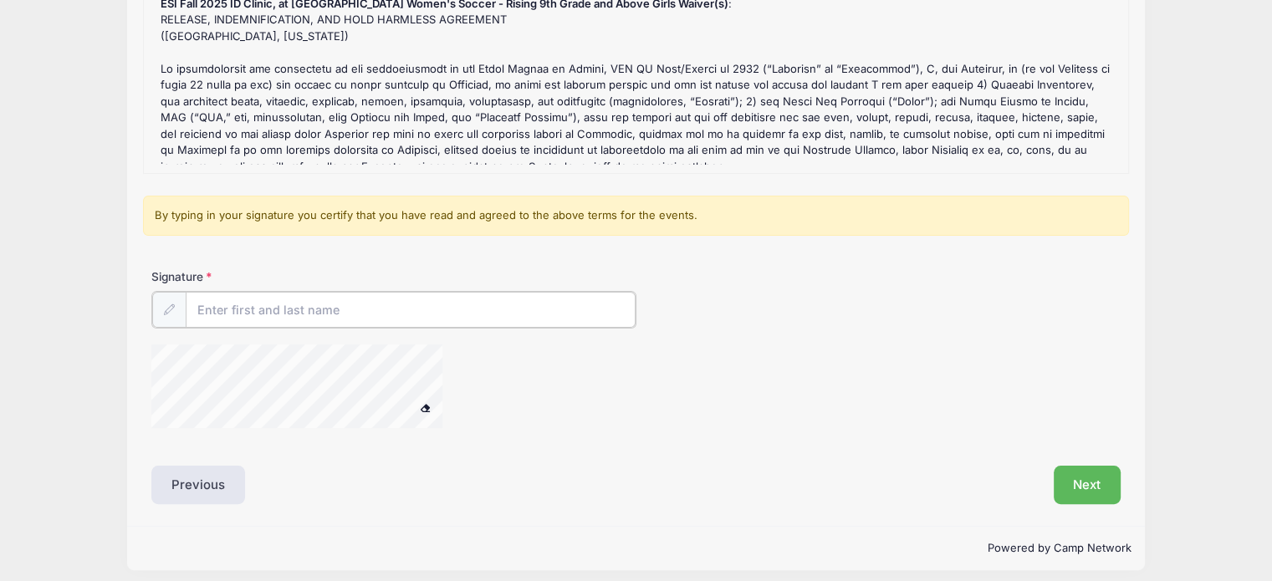
click at [217, 305] on input "Signature" at bounding box center [411, 310] width 450 height 36
click at [171, 307] on icon at bounding box center [168, 308] width 11 height 11
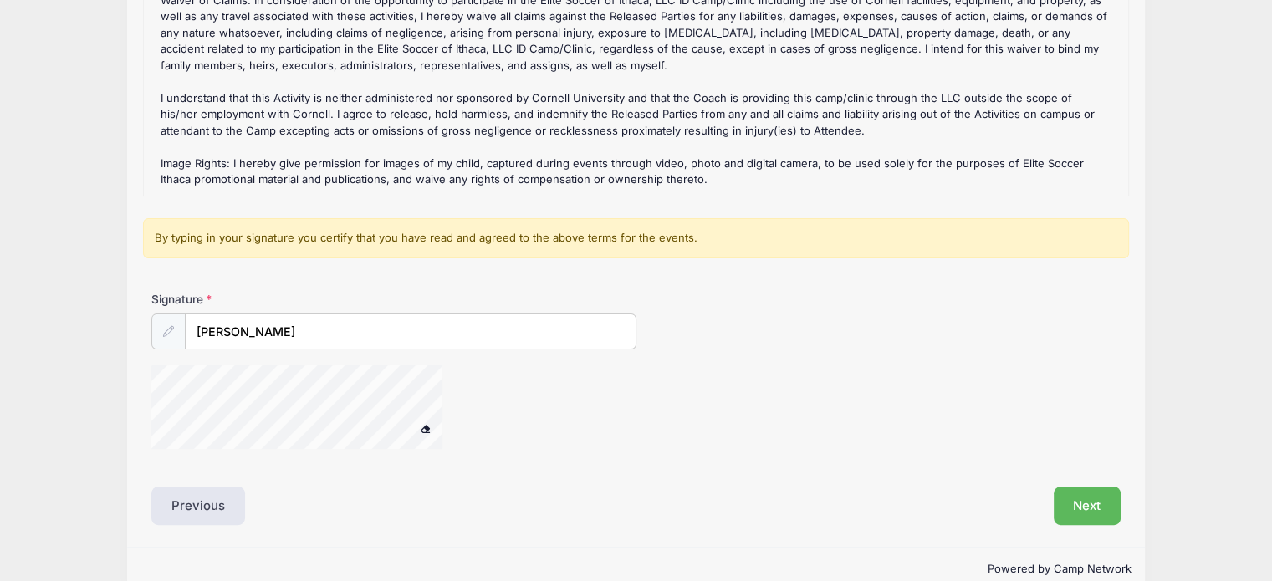
scroll to position [292, 0]
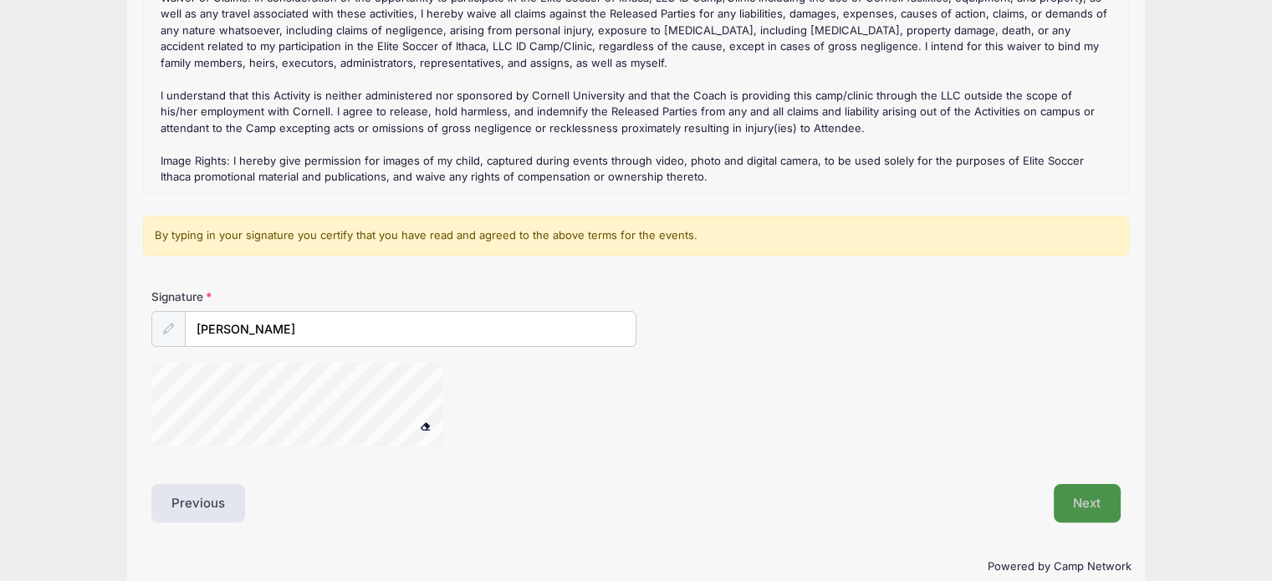
click at [1098, 501] on button "Next" at bounding box center [1087, 503] width 68 height 38
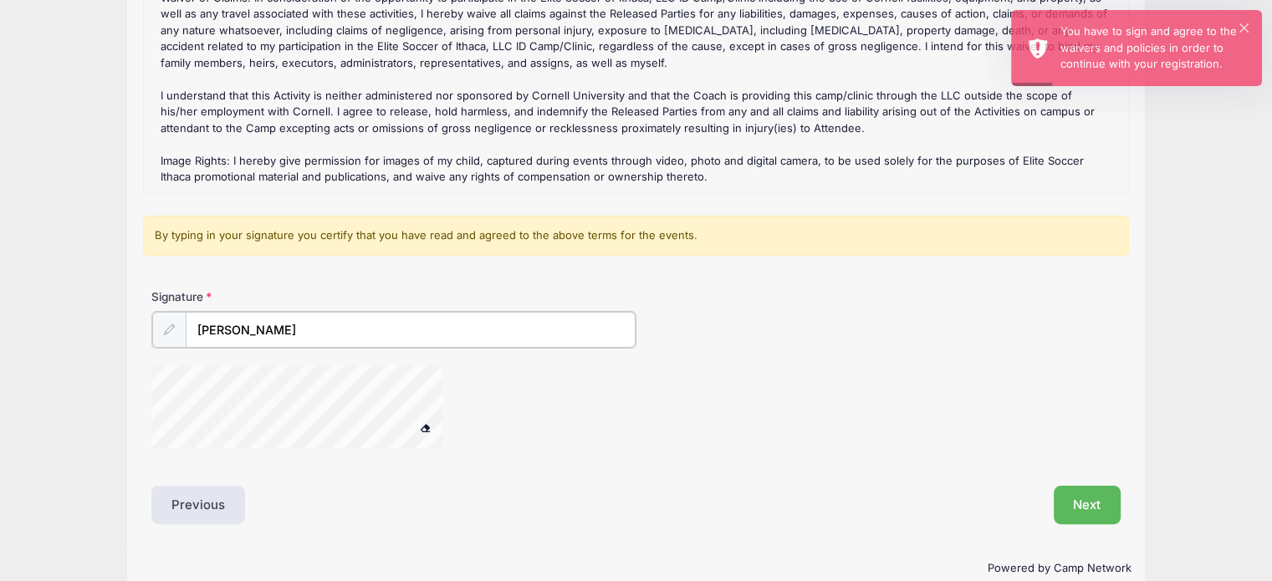
click at [217, 337] on input "[PERSON_NAME]" at bounding box center [411, 330] width 450 height 36
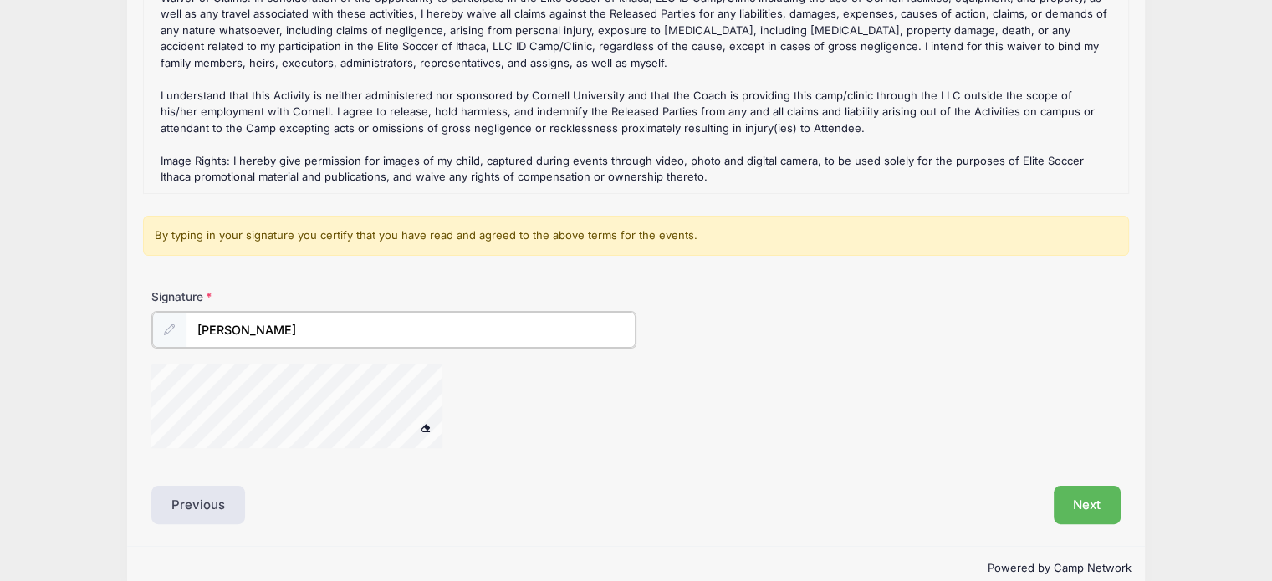
click at [301, 330] on input "[PERSON_NAME]" at bounding box center [411, 330] width 450 height 36
type input "L"
click at [275, 331] on input "Signature" at bounding box center [411, 330] width 450 height 36
type input "[PERSON_NAME]"
click at [169, 328] on icon at bounding box center [168, 329] width 11 height 11
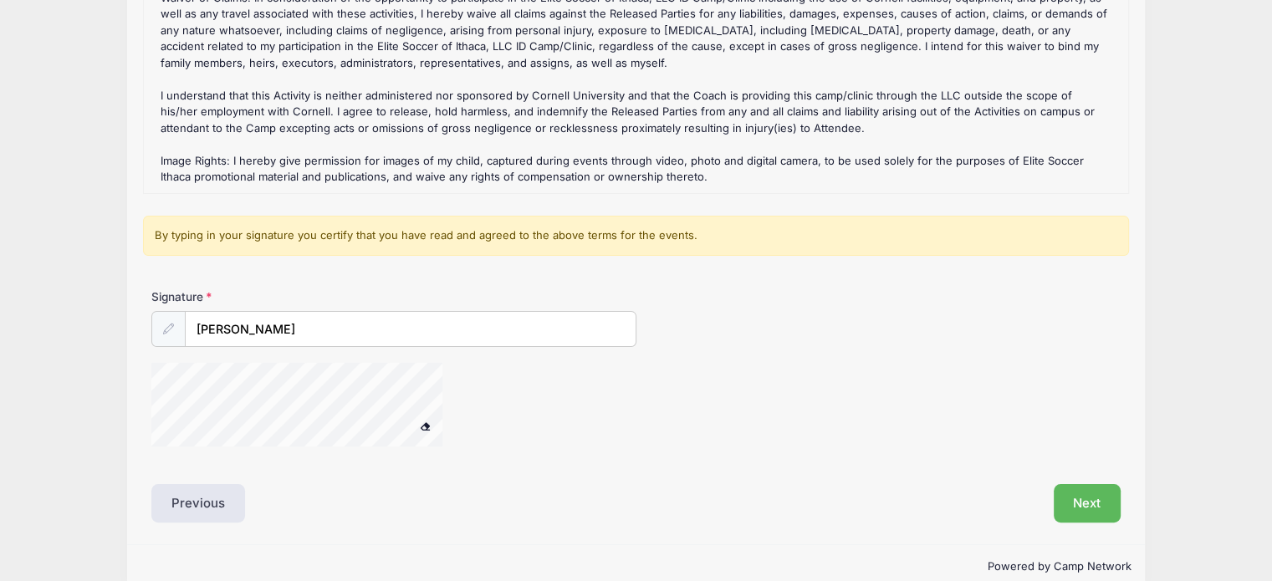
click at [169, 328] on icon at bounding box center [168, 329] width 11 height 11
click at [169, 327] on icon at bounding box center [168, 329] width 11 height 11
click at [421, 422] on span at bounding box center [426, 425] width 12 height 9
click at [1097, 497] on button "Next" at bounding box center [1087, 503] width 68 height 38
click at [428, 421] on span at bounding box center [426, 425] width 12 height 9
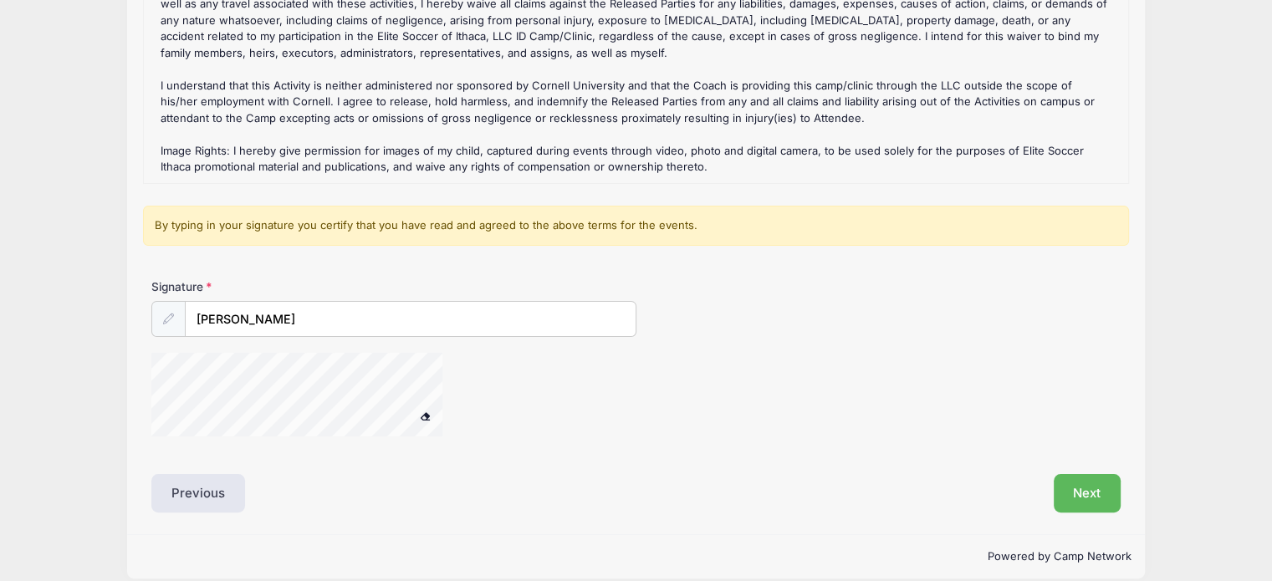
scroll to position [296, 0]
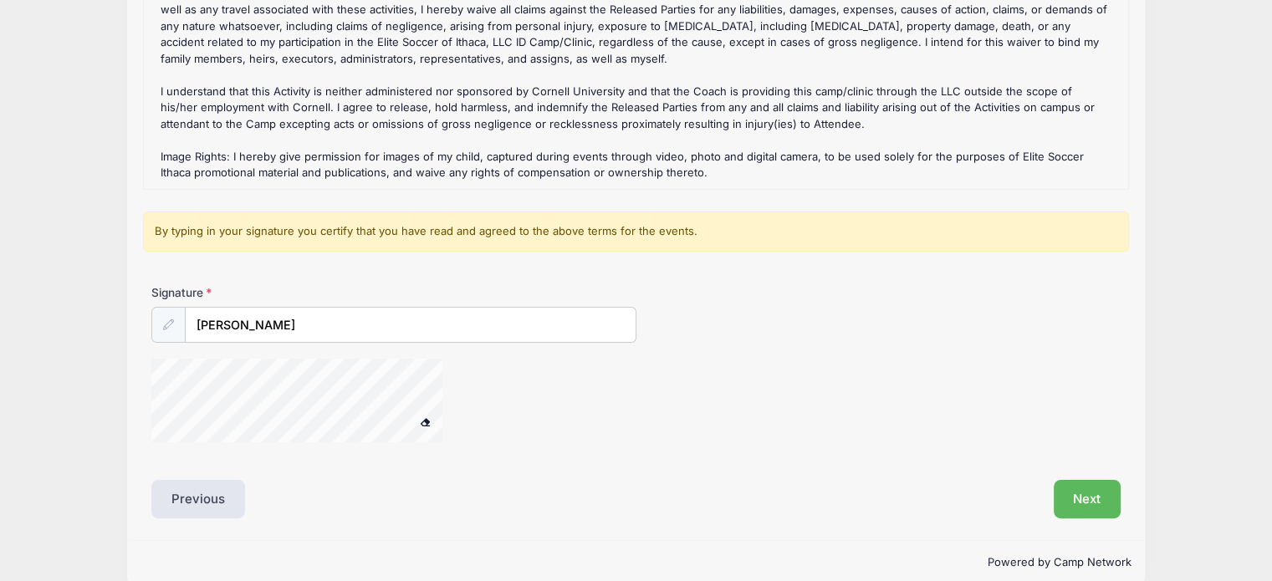
click at [425, 419] on span at bounding box center [426, 421] width 12 height 9
click at [169, 320] on icon at bounding box center [168, 324] width 11 height 11
click at [425, 420] on span at bounding box center [426, 421] width 12 height 9
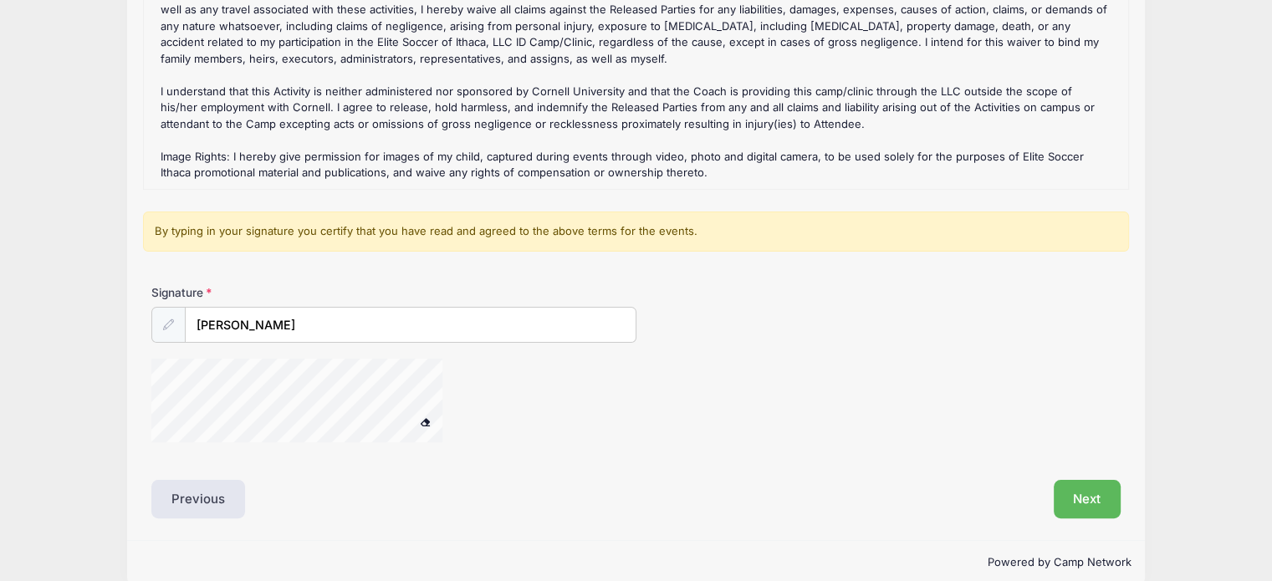
click at [423, 417] on span at bounding box center [426, 421] width 12 height 9
click at [426, 417] on span at bounding box center [426, 421] width 12 height 9
click at [8, 262] on div "Elite Soccer [GEOGRAPHIC_DATA] ESI Fall 2025 ID Clinic, at [GEOGRAPHIC_DATA] Wo…" at bounding box center [636, 155] width 1272 height 902
click at [0, 257] on div "Elite Soccer [GEOGRAPHIC_DATA] ESI Fall 2025 ID Clinic, at [GEOGRAPHIC_DATA] Wo…" at bounding box center [636, 155] width 1272 height 902
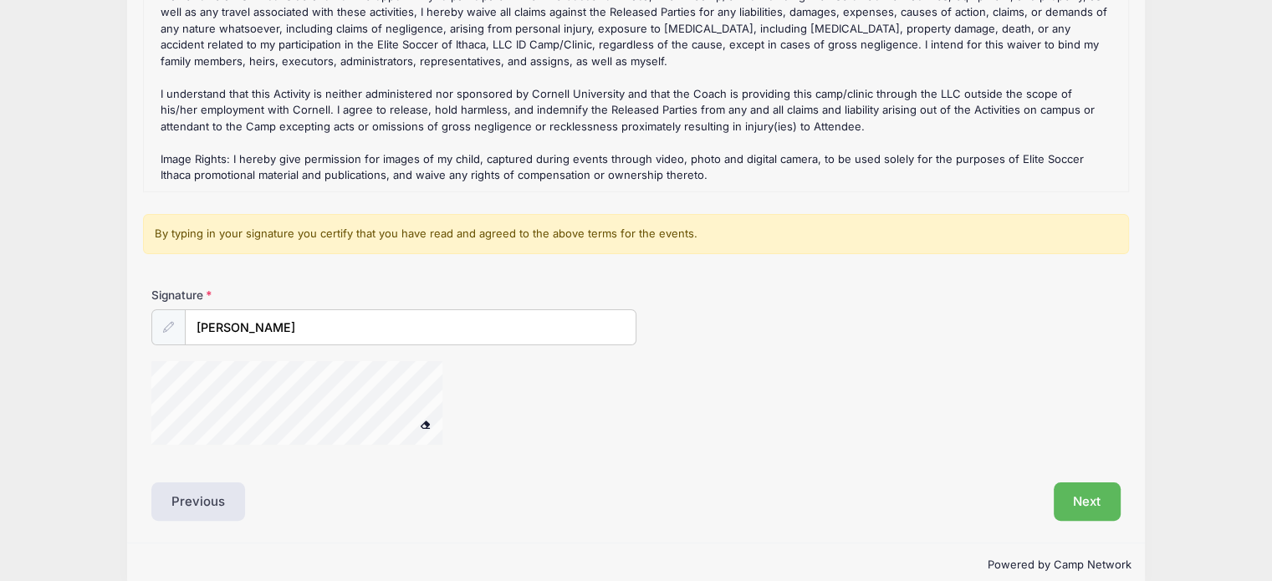
click at [424, 420] on span at bounding box center [426, 424] width 12 height 9
click at [425, 424] on span at bounding box center [426, 424] width 12 height 9
click at [1077, 492] on button "Next" at bounding box center [1087, 501] width 68 height 38
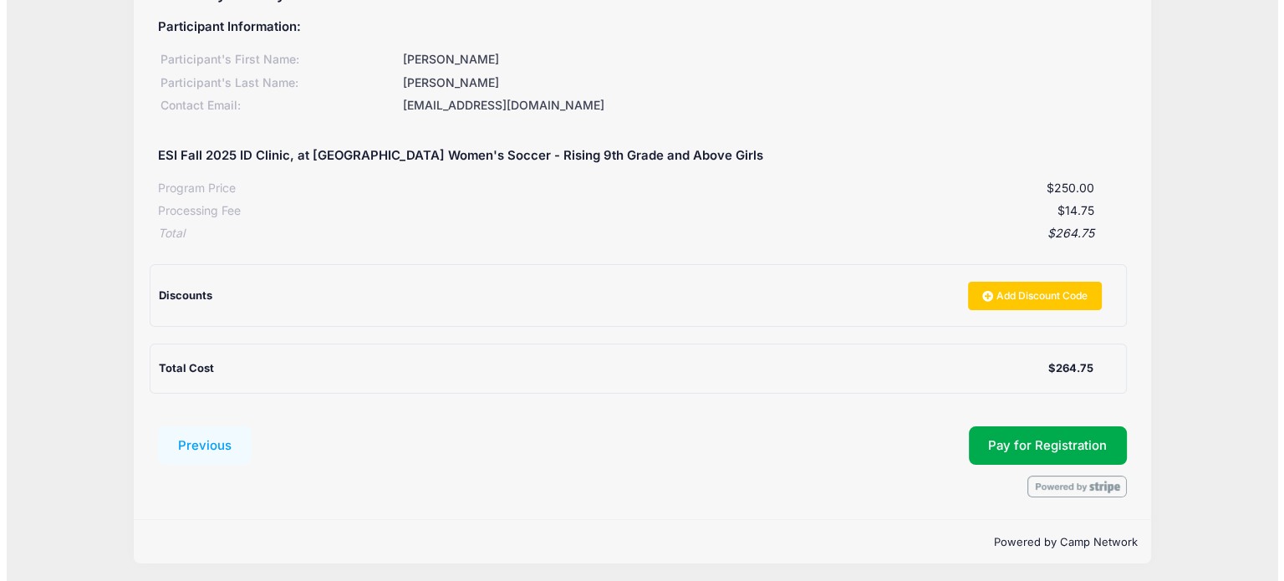
scroll to position [211, 0]
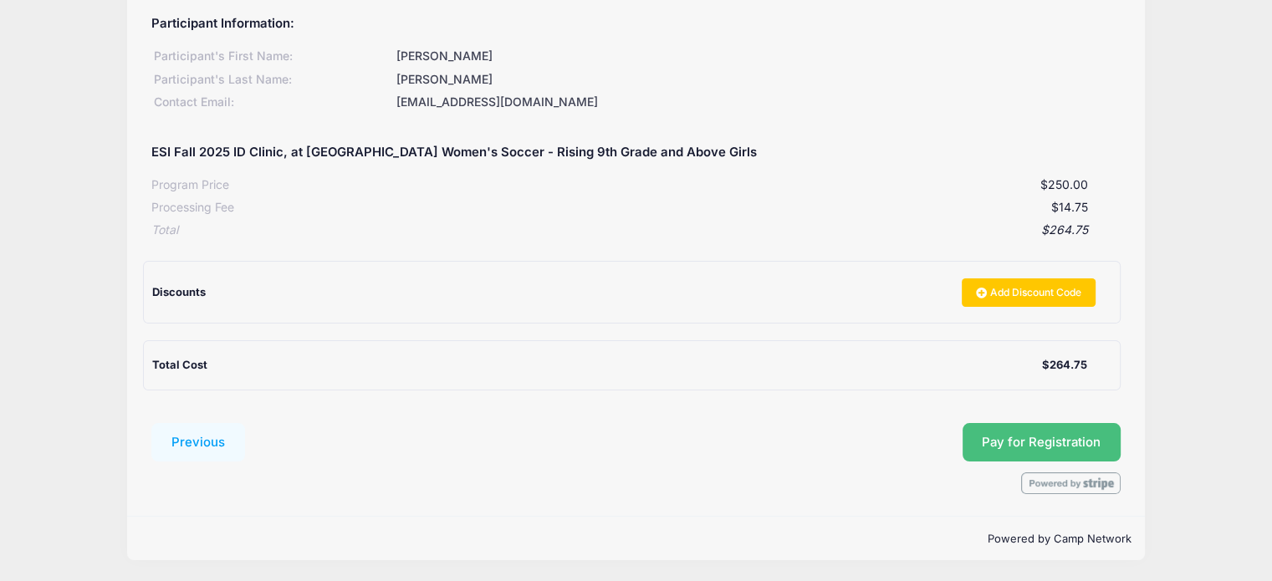
drag, startPoint x: 1052, startPoint y: 445, endPoint x: 1064, endPoint y: 444, distance: 11.7
click at [1064, 444] on span "Pay for Registration" at bounding box center [1040, 442] width 119 height 15
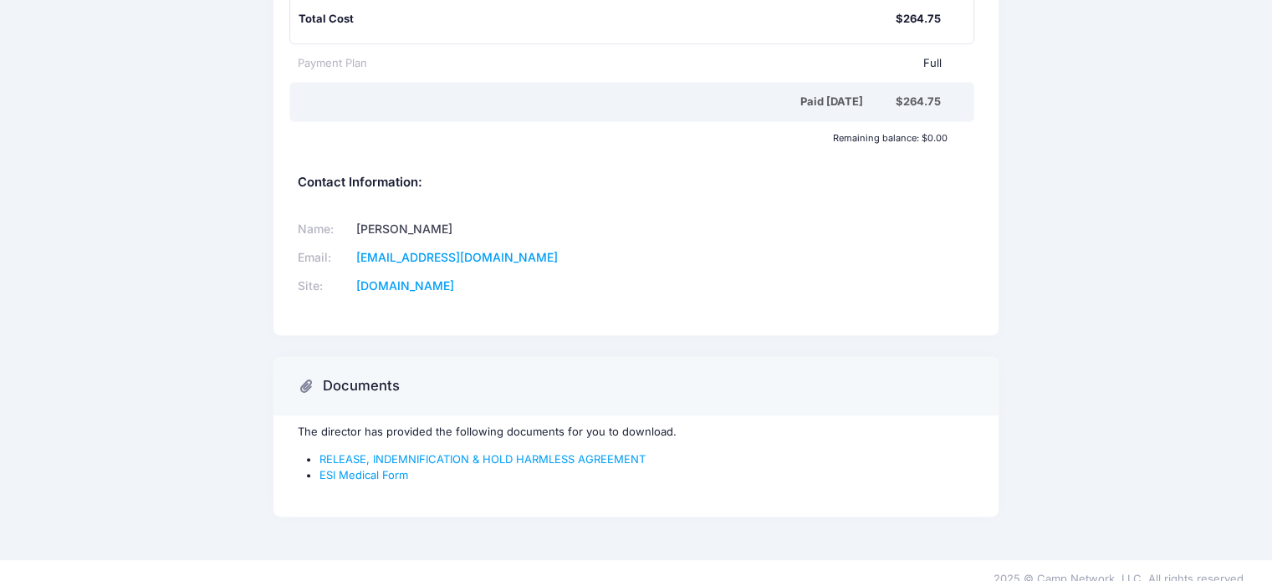
scroll to position [508, 0]
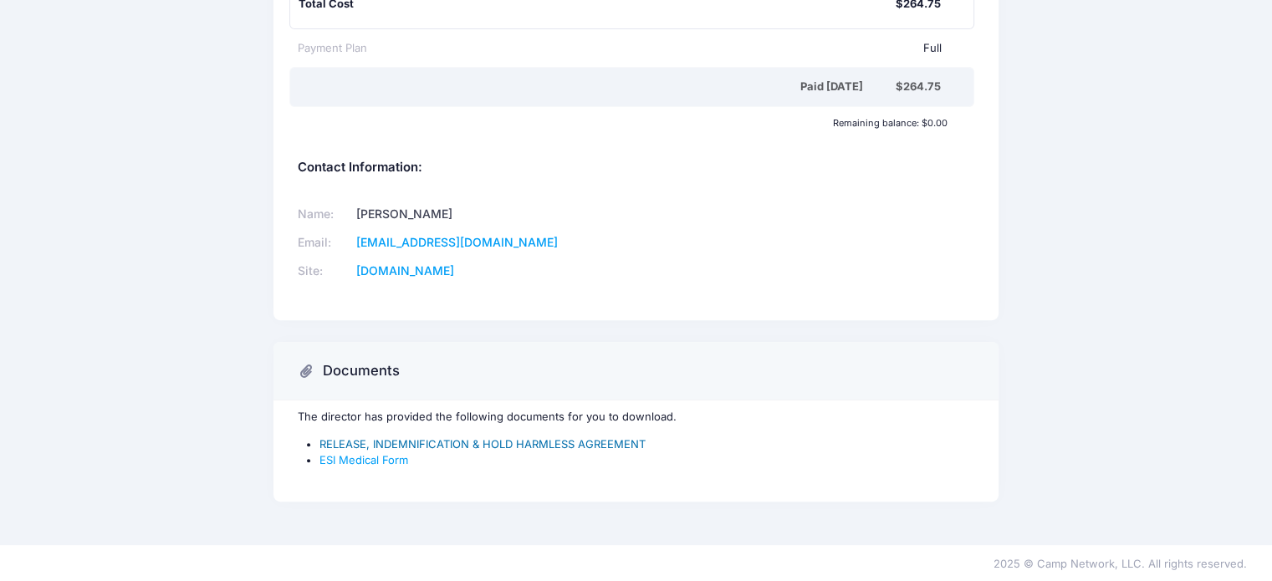
click at [550, 441] on link "RELEASE, INDEMNIFICATION & HOLD HARMLESS AGREEMENT" at bounding box center [482, 443] width 326 height 13
click at [386, 455] on link "ESI Medical Form" at bounding box center [363, 459] width 89 height 13
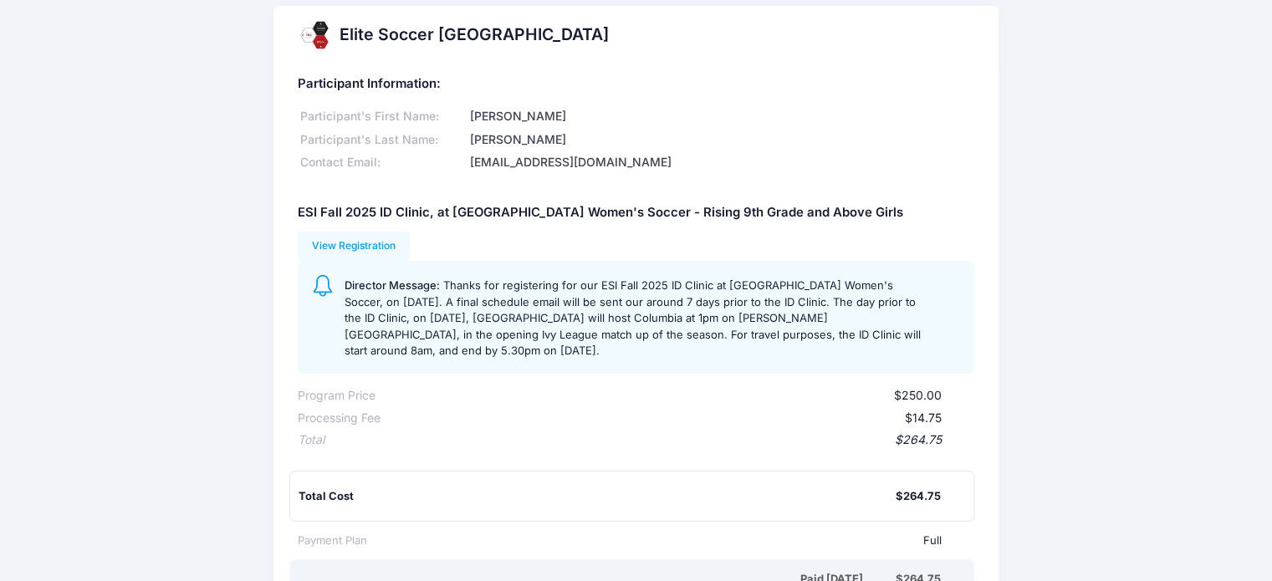
scroll to position [9, 0]
